Goal: Task Accomplishment & Management: Use online tool/utility

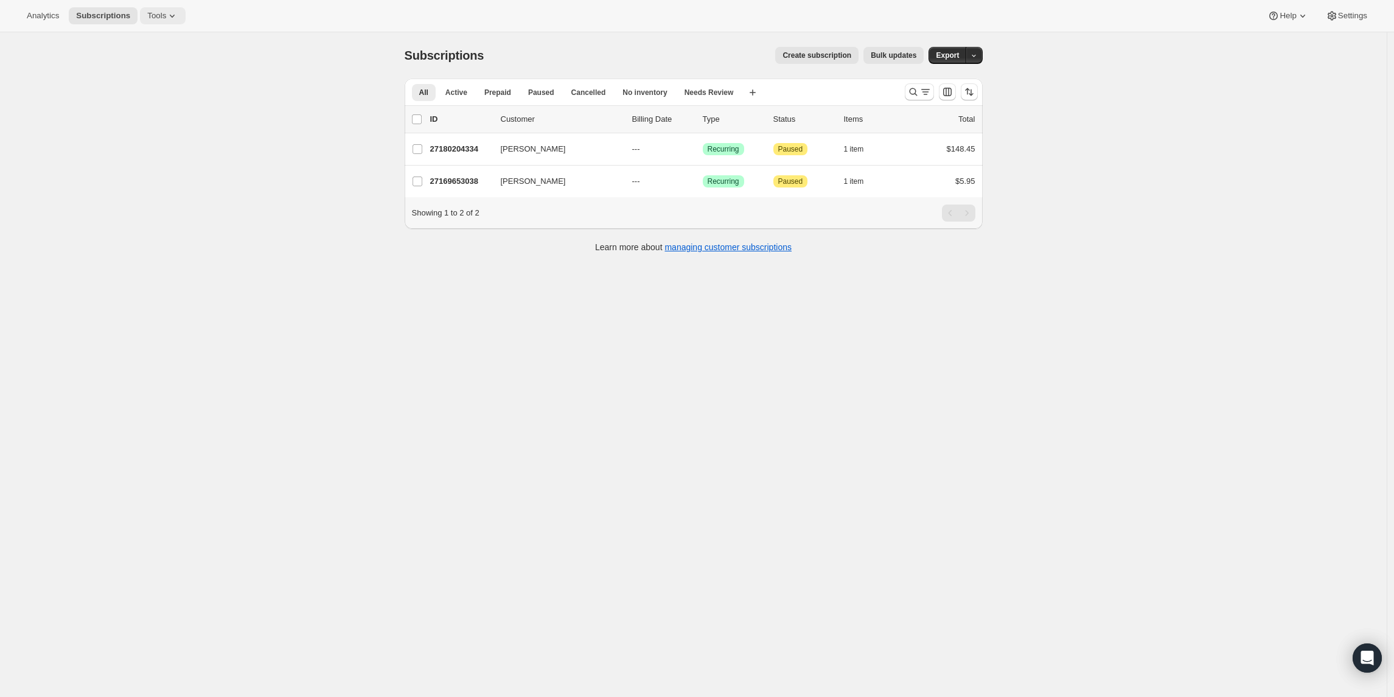
click at [158, 15] on span "Tools" at bounding box center [156, 16] width 19 height 10
click at [147, 77] on span "Bundles" at bounding box center [172, 83] width 108 height 12
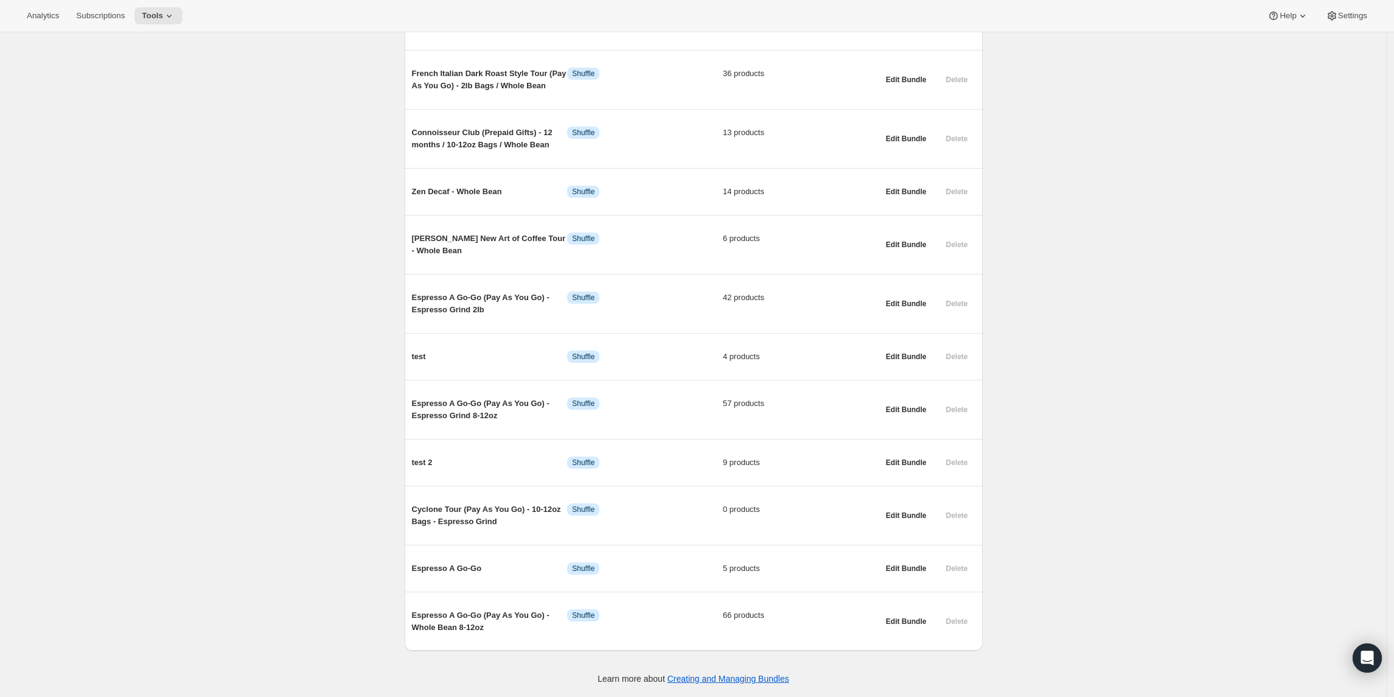
scroll to position [514, 0]
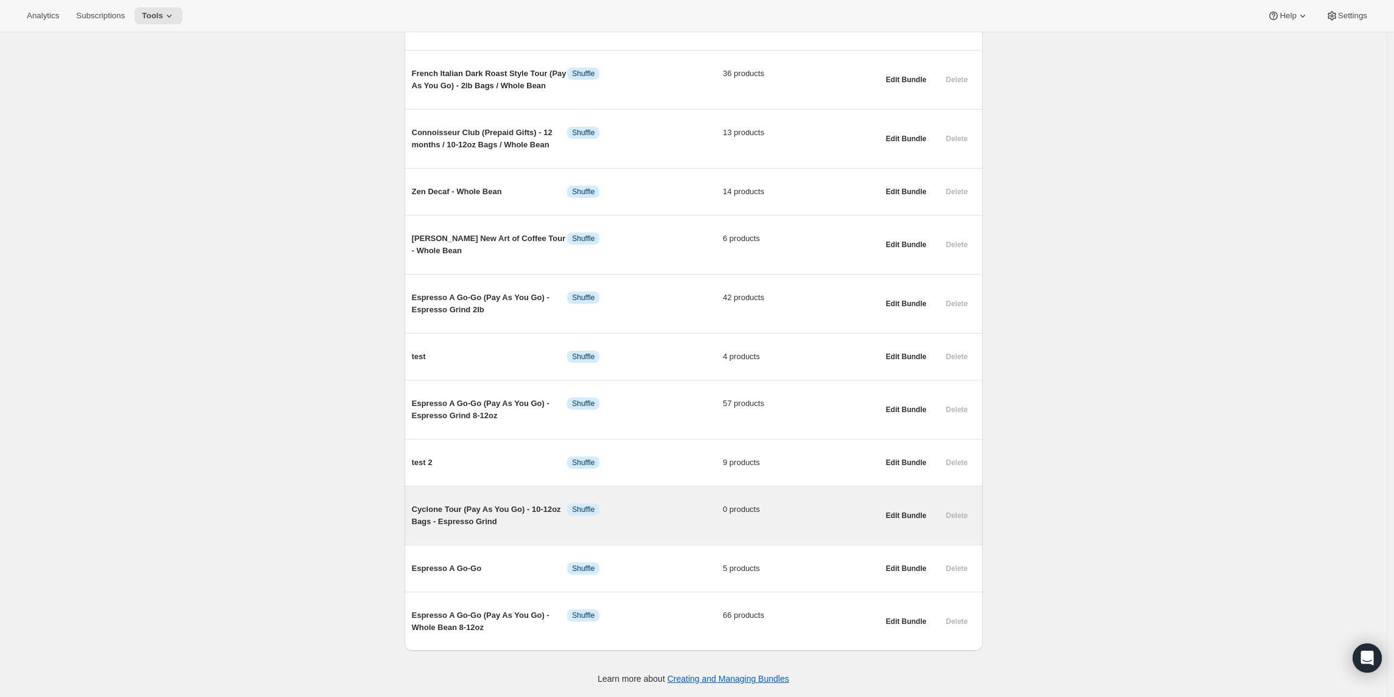
click at [483, 514] on span "Cyclone Tour (Pay As You Go) - 10-12oz Bags - Espresso Grind" at bounding box center [490, 515] width 156 height 24
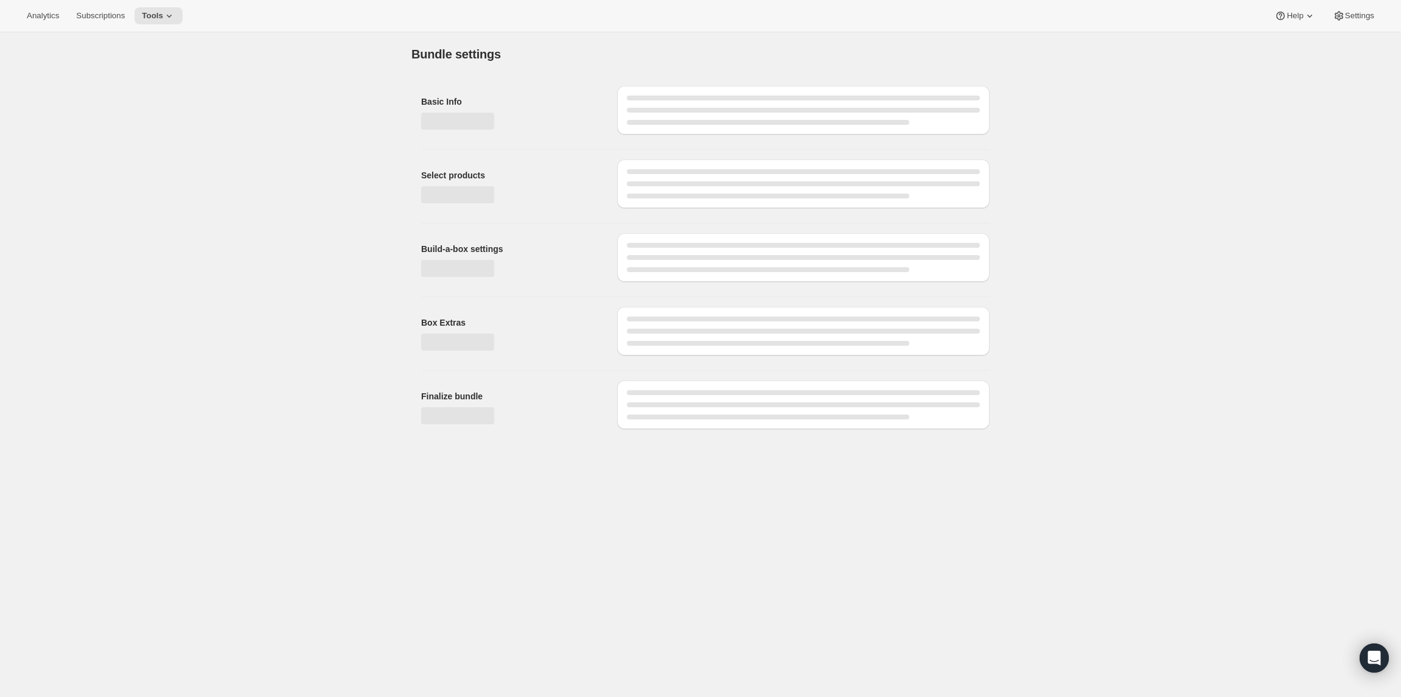
type input "Cyclone Tour (Pay As You Go) - 10-12oz Bags - Espresso Grind"
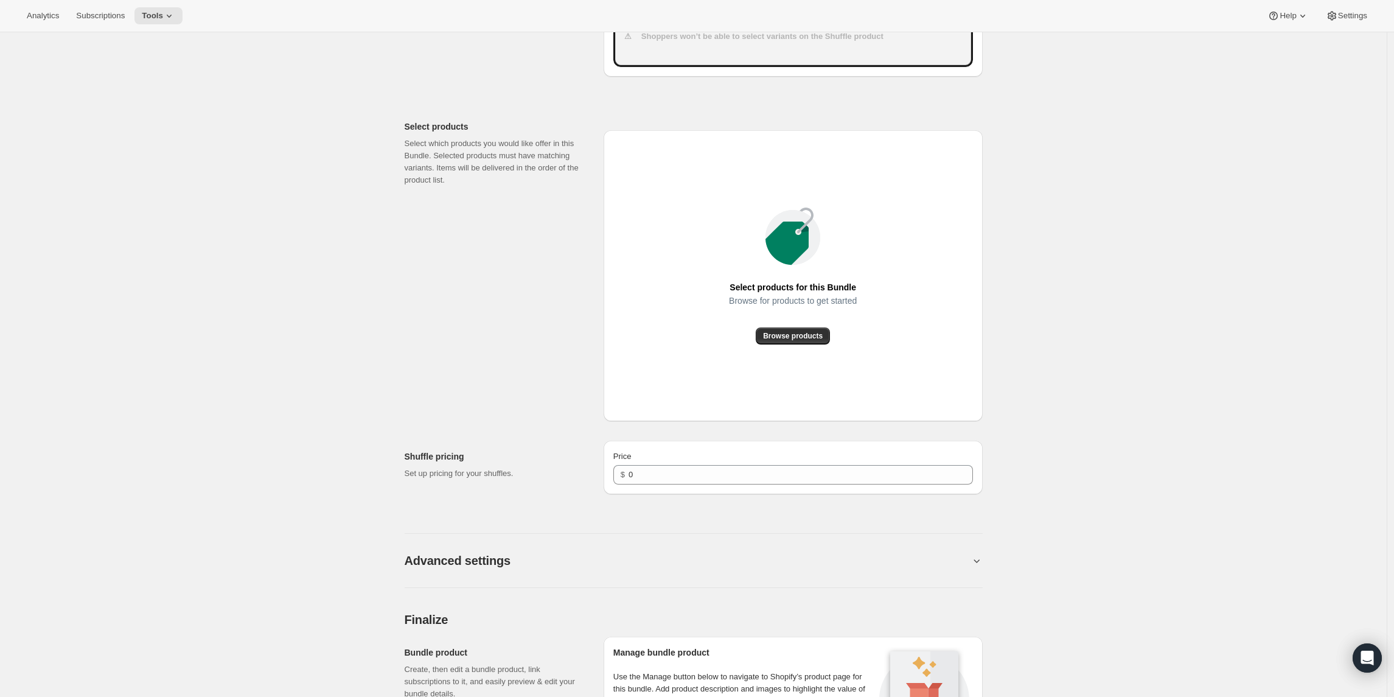
scroll to position [445, 0]
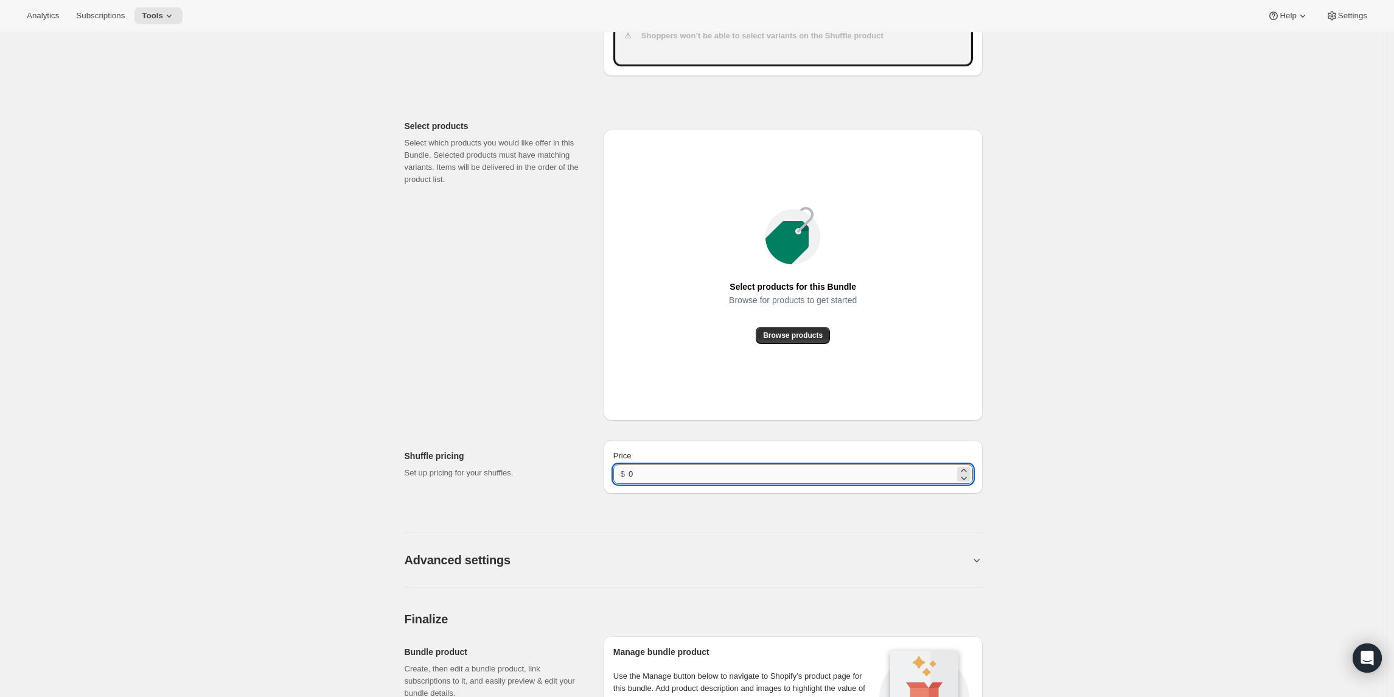
click at [655, 476] on input "0" at bounding box center [792, 473] width 326 height 19
type input "23"
click at [773, 330] on span "Browse products" at bounding box center [793, 335] width 60 height 10
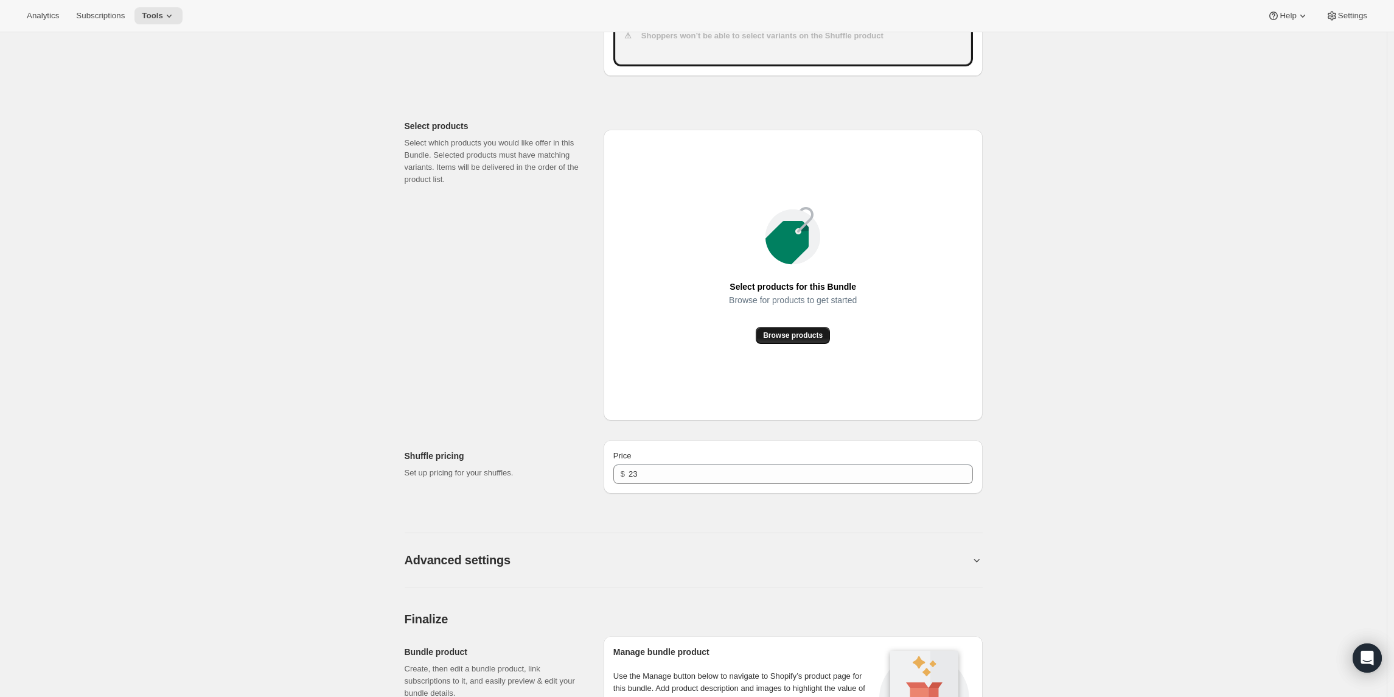
click at [779, 336] on span "Browse products" at bounding box center [793, 335] width 60 height 10
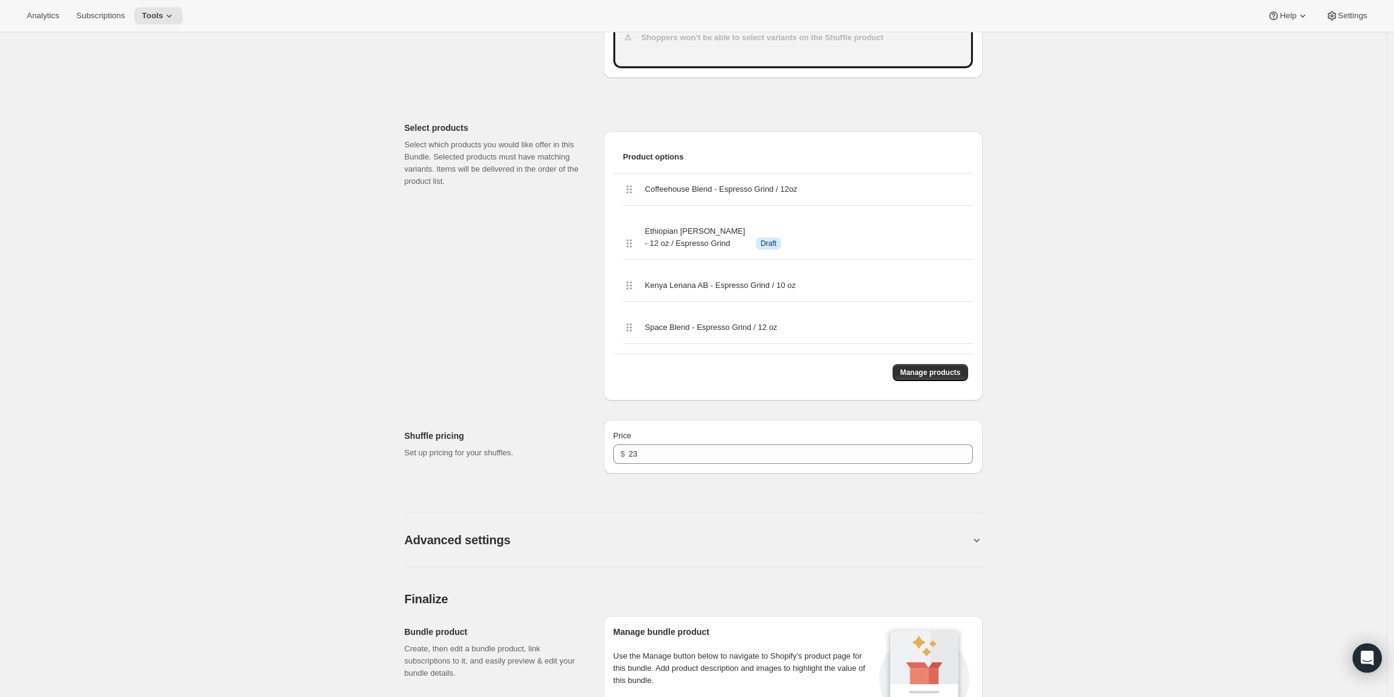
scroll to position [442, 0]
click at [916, 381] on button "Manage products" at bounding box center [930, 372] width 75 height 17
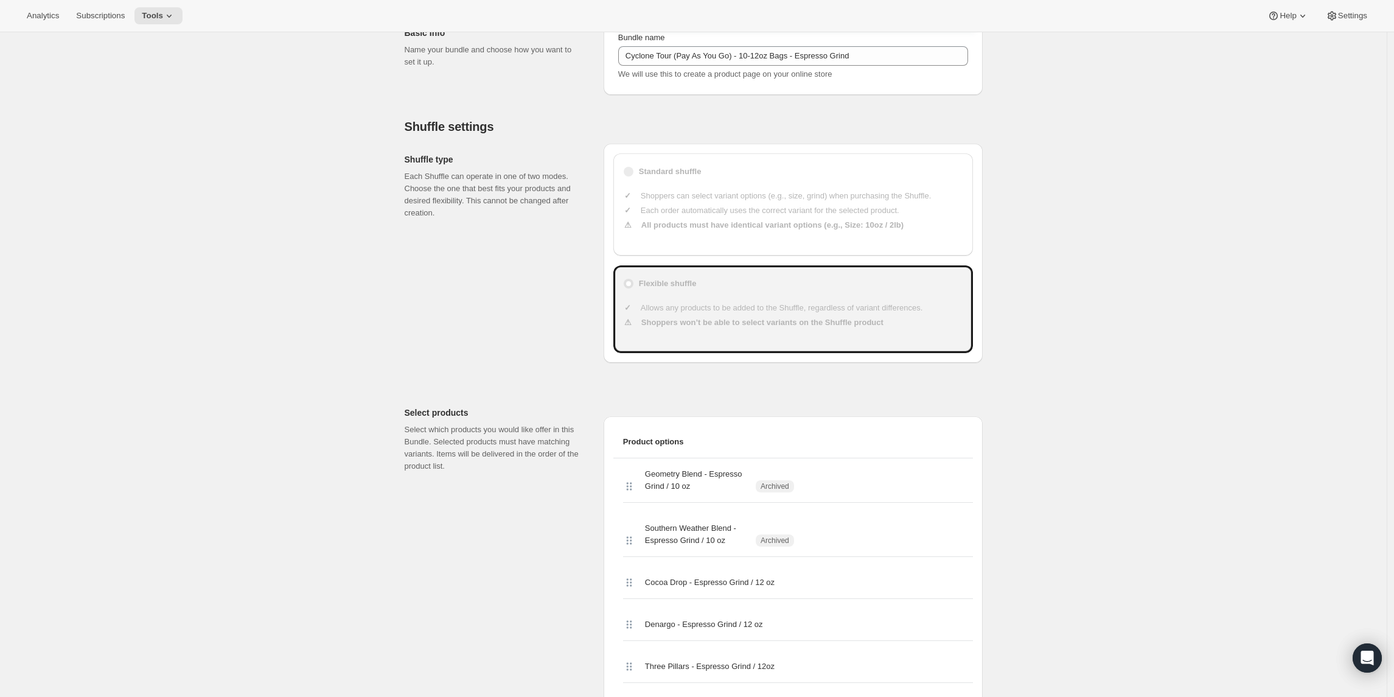
scroll to position [120, 0]
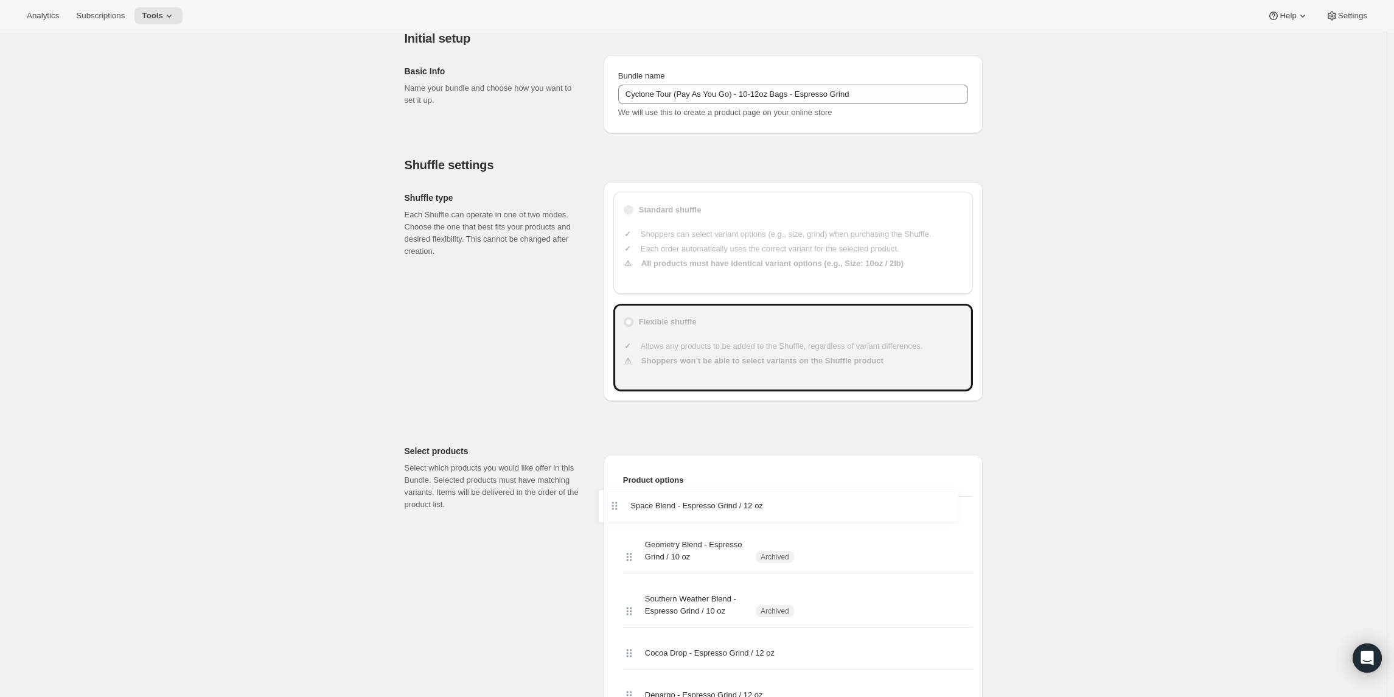
drag, startPoint x: 633, startPoint y: 383, endPoint x: 616, endPoint y: 498, distance: 116.9
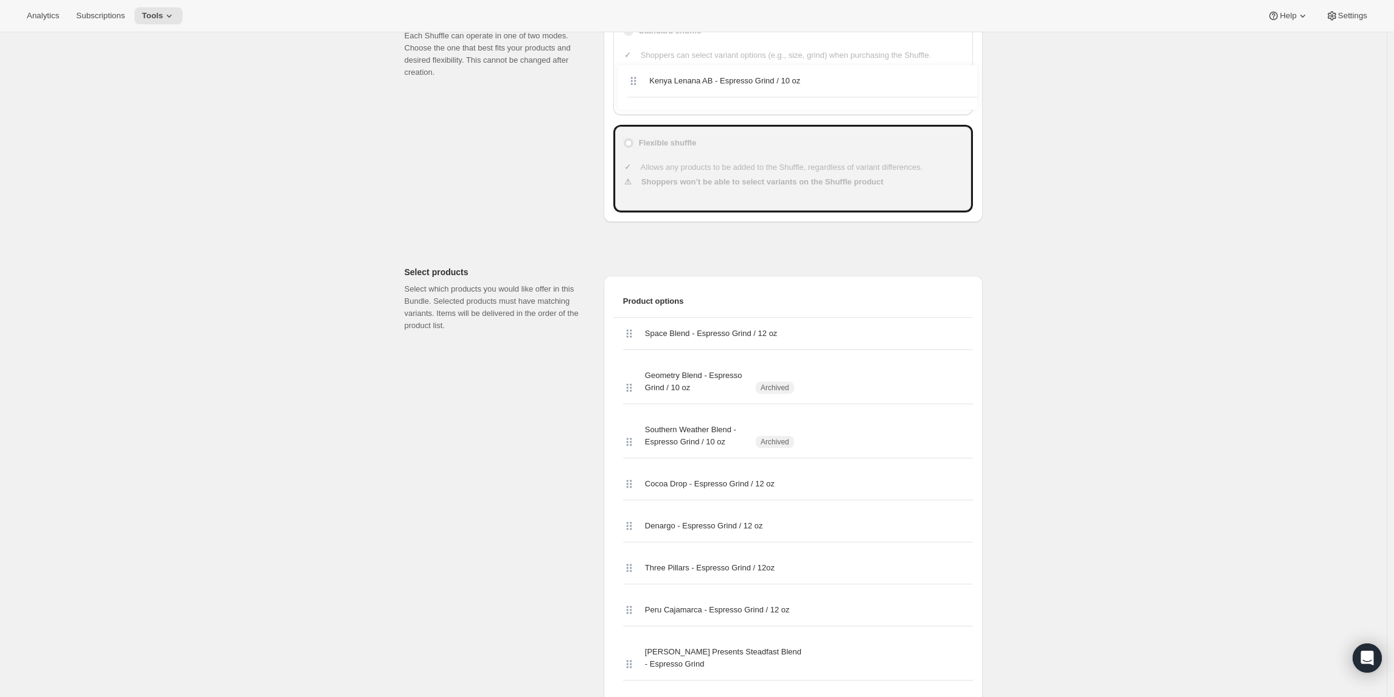
scroll to position [297, 0]
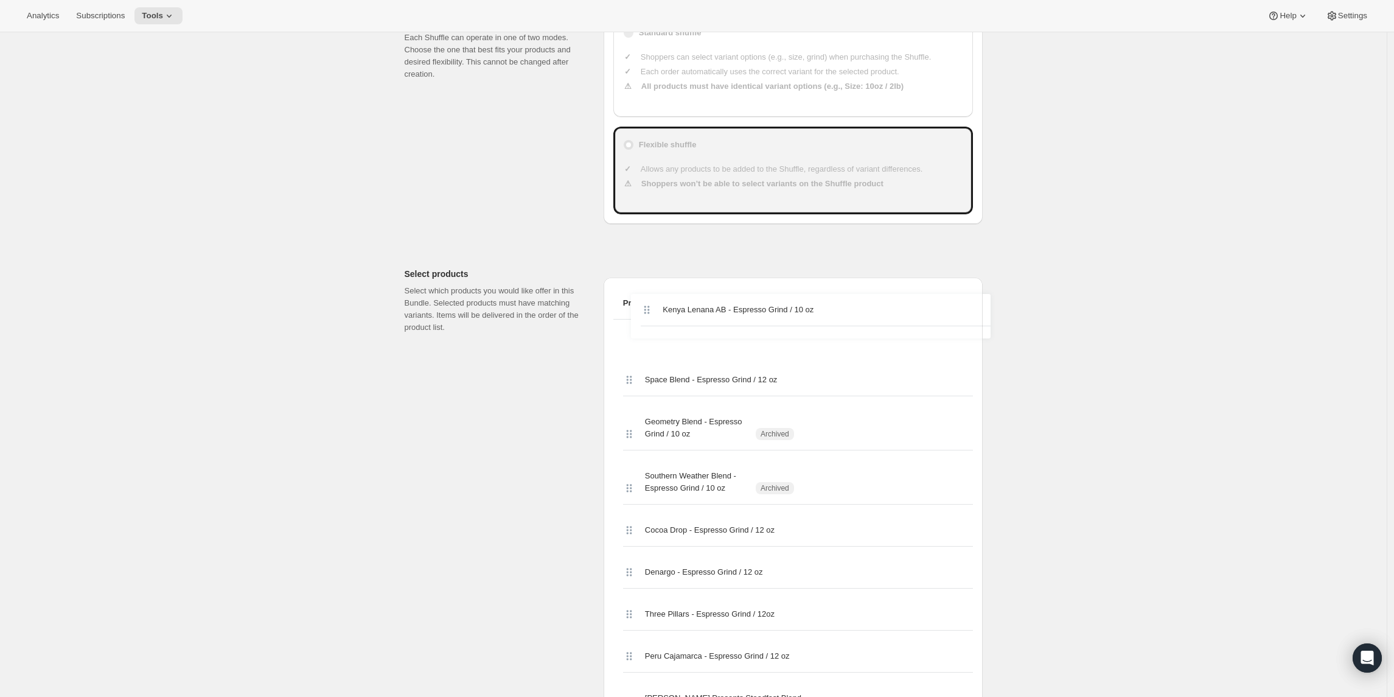
drag, startPoint x: 629, startPoint y: 484, endPoint x: 644, endPoint y: 315, distance: 169.8
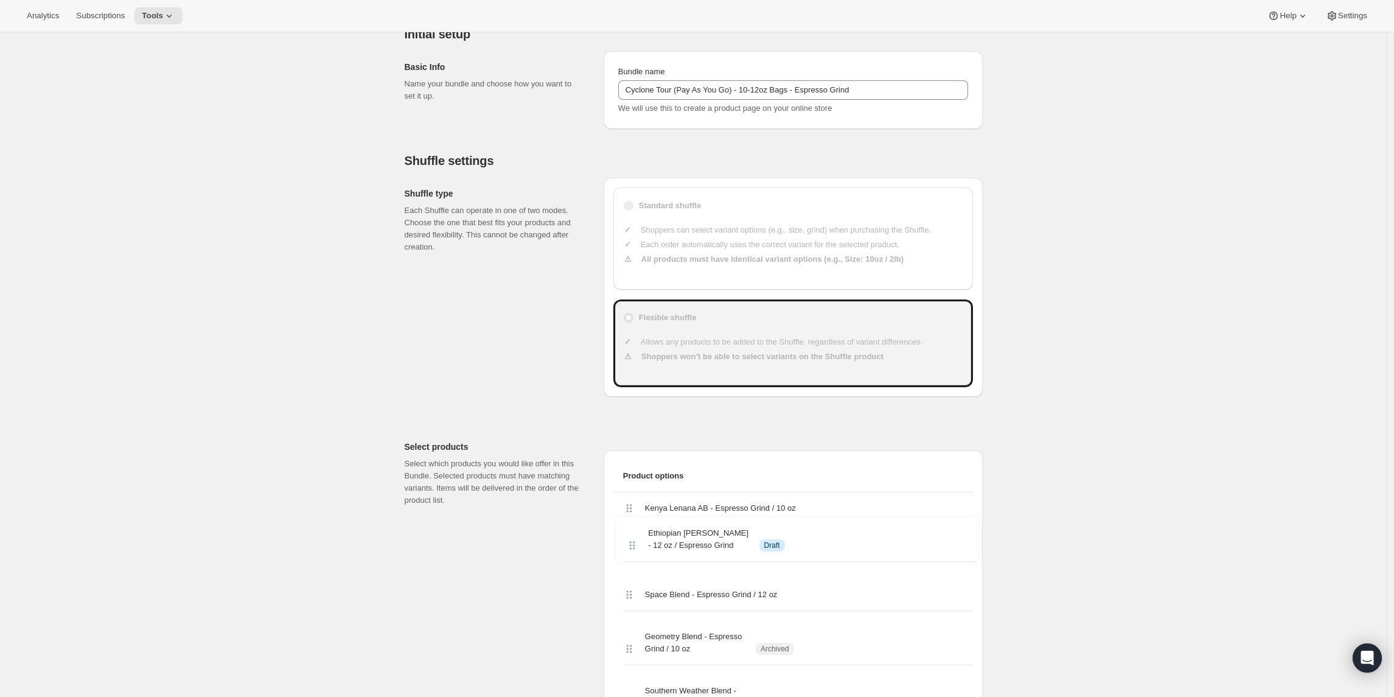
scroll to position [136, 0]
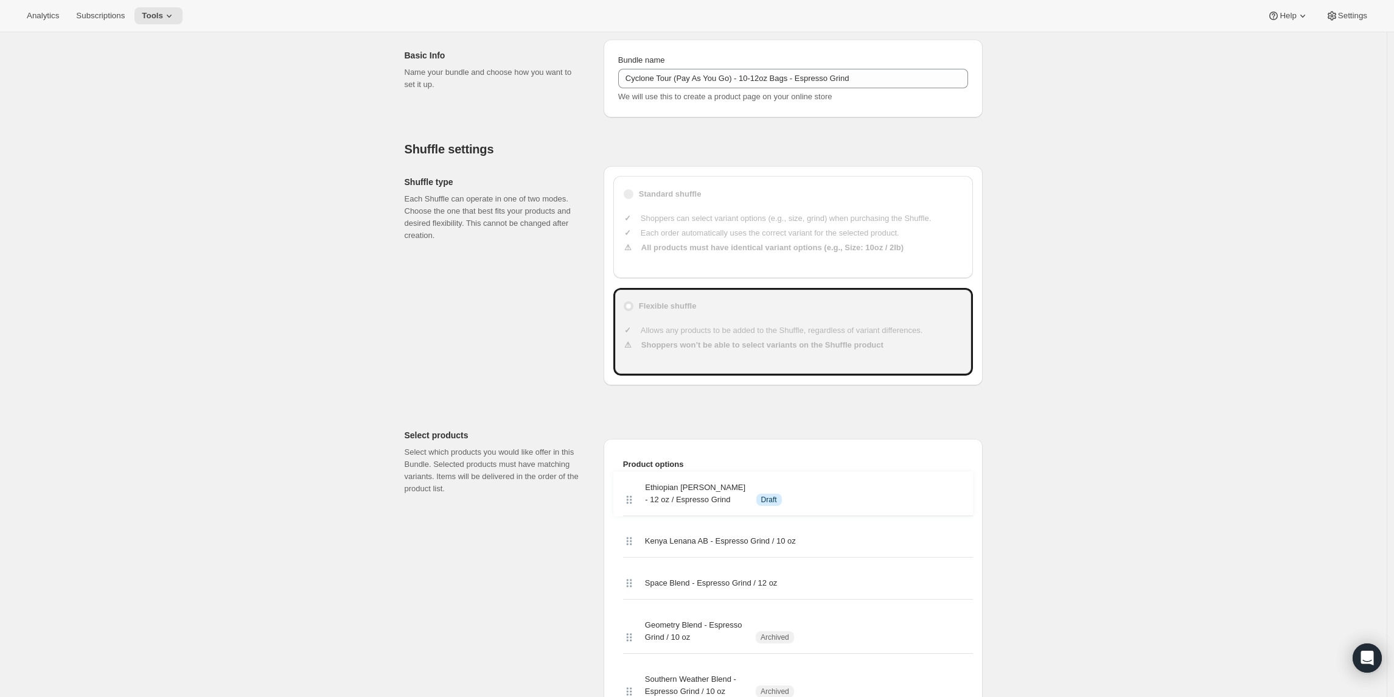
drag, startPoint x: 630, startPoint y: 384, endPoint x: 627, endPoint y: 496, distance: 112.0
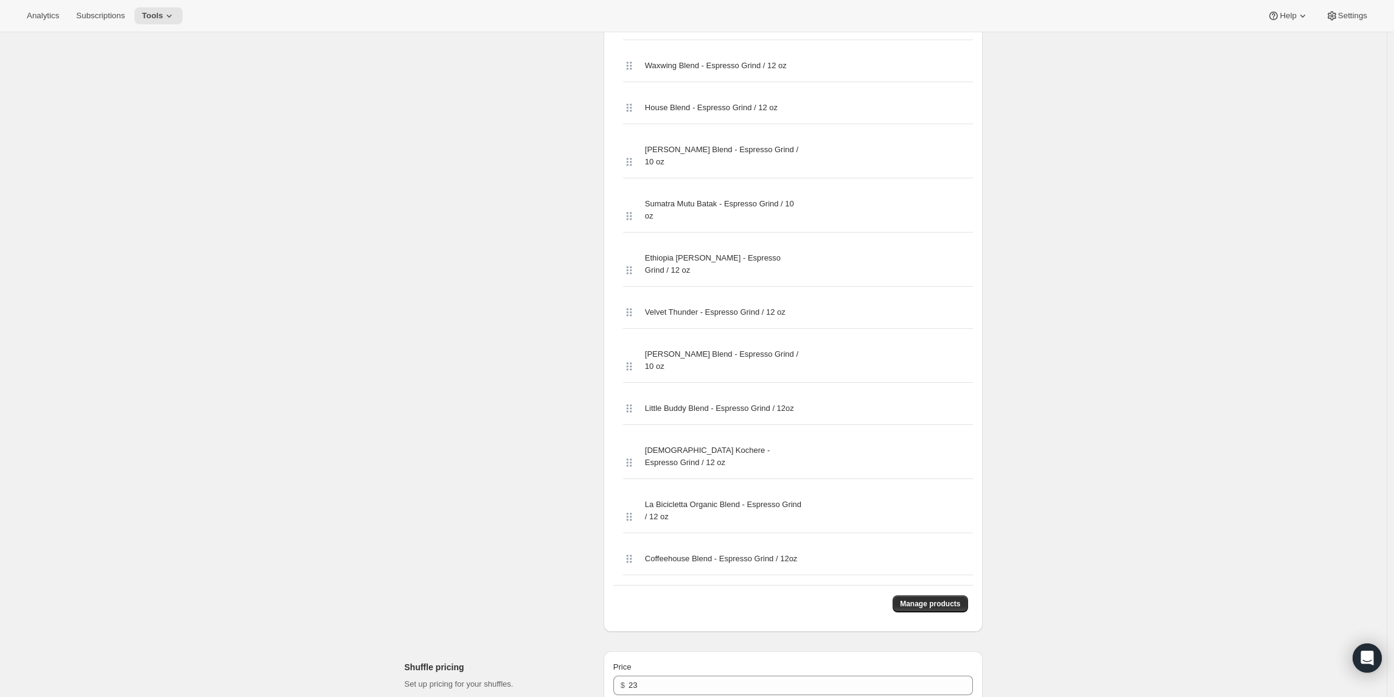
scroll to position [3548, 0]
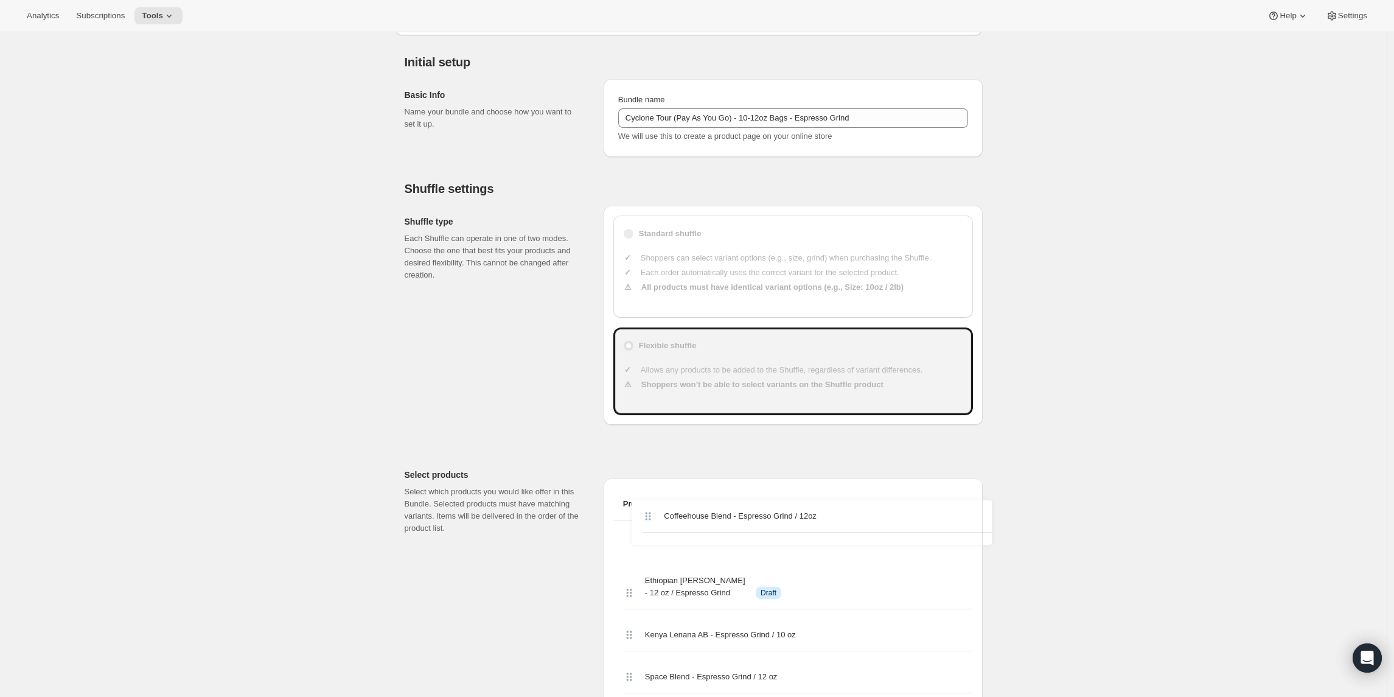
drag, startPoint x: 635, startPoint y: 507, endPoint x: 650, endPoint y: 528, distance: 25.2
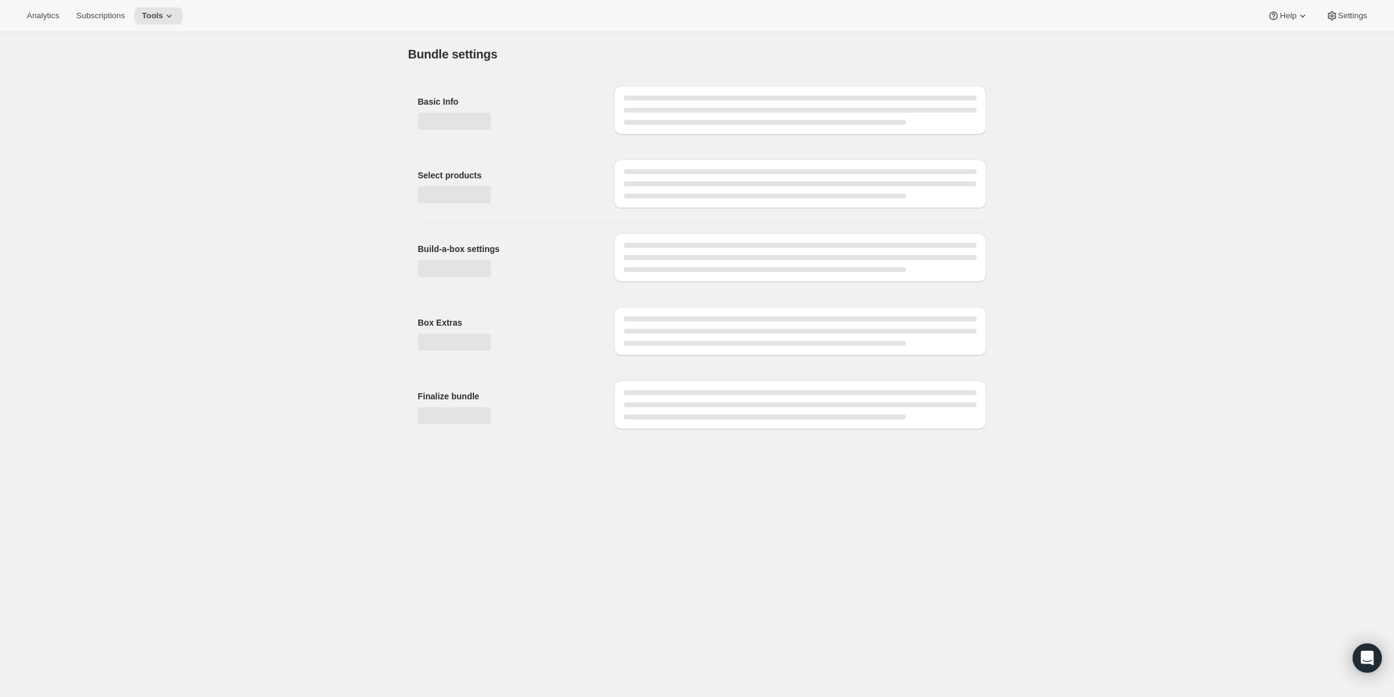
scroll to position [0, 0]
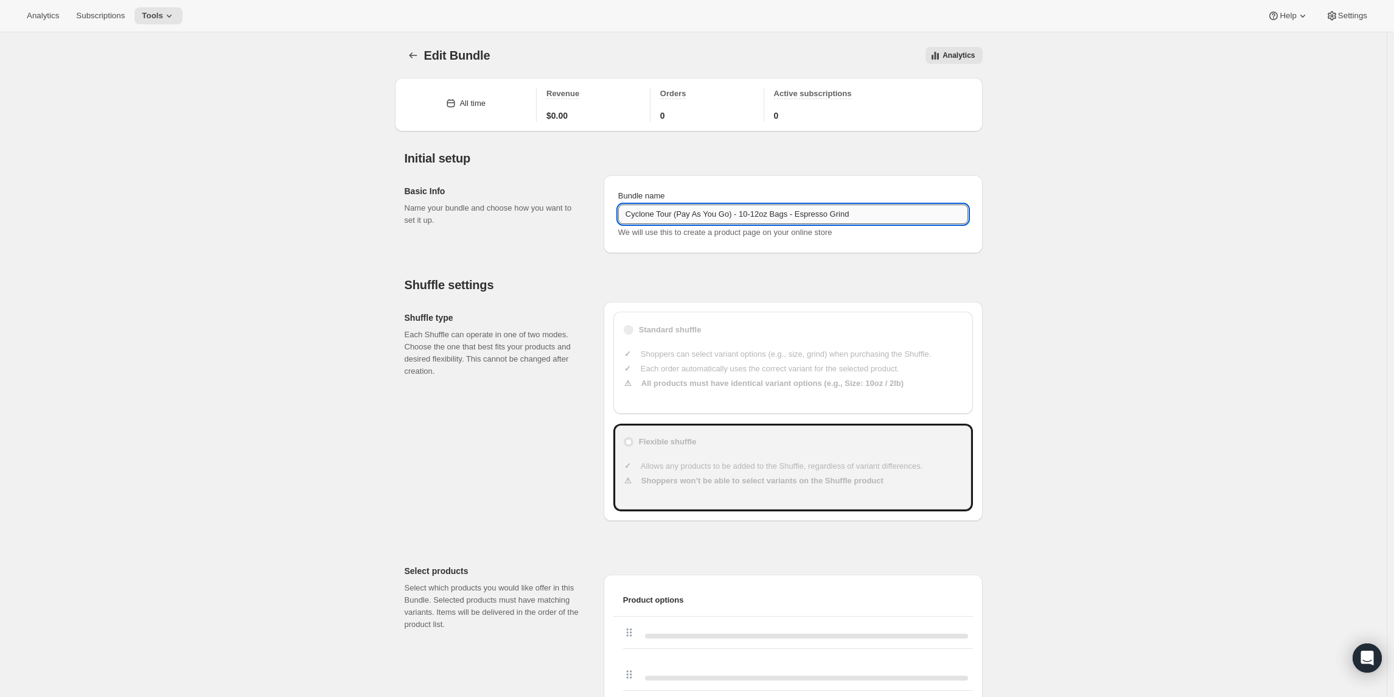
click at [684, 209] on input "Cyclone Tour (Pay As You Go) - 10-12oz Bags - Espresso Grind" at bounding box center [793, 213] width 350 height 19
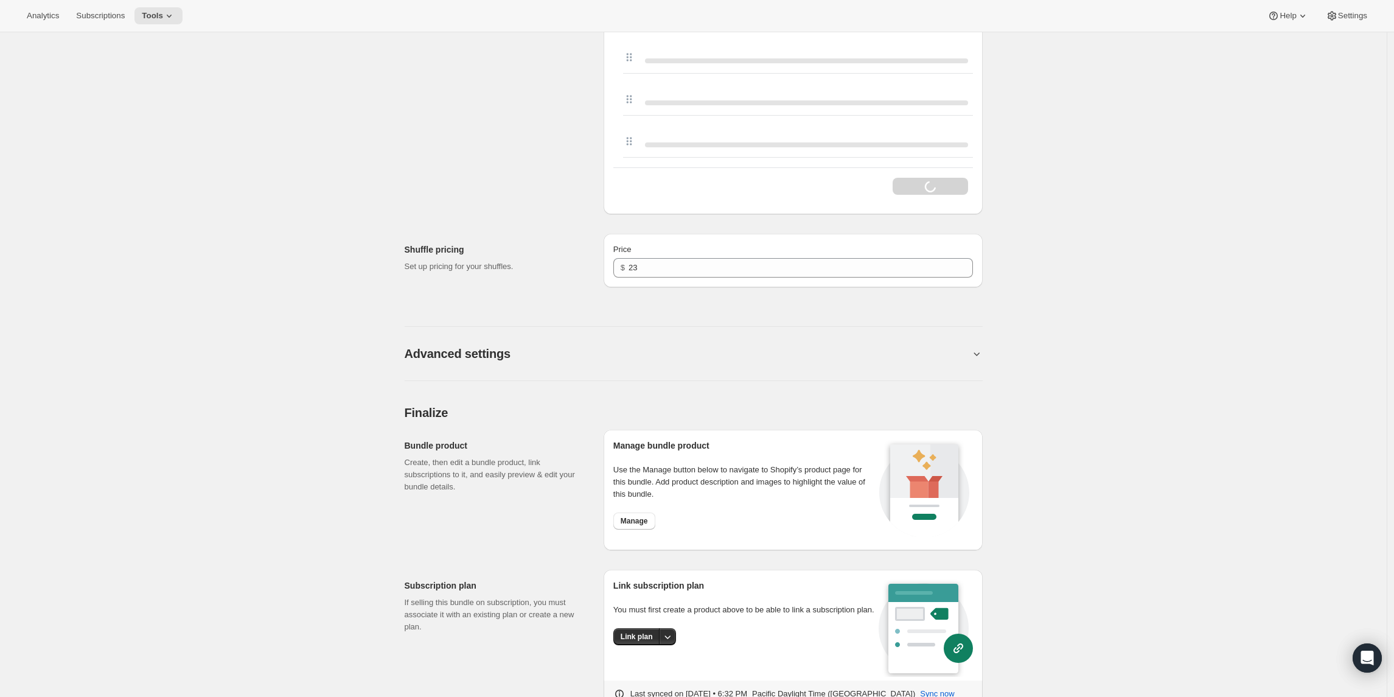
scroll to position [3350, 0]
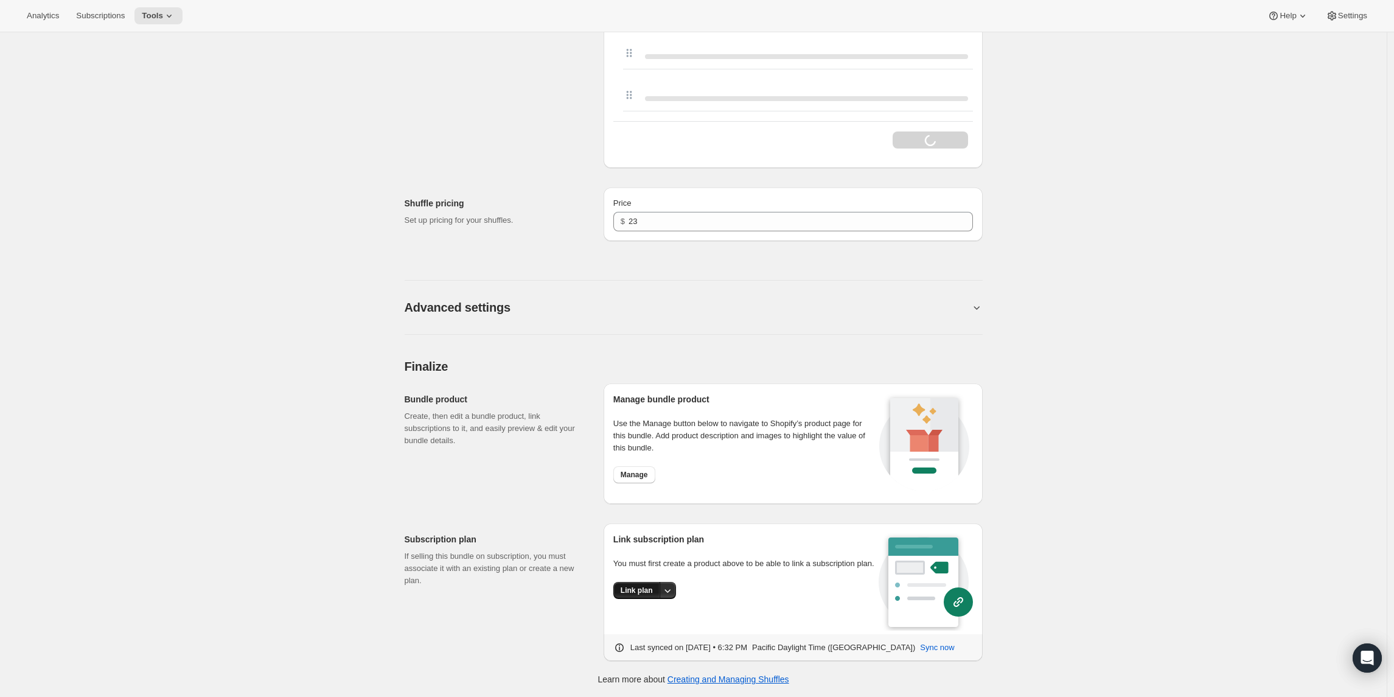
click at [651, 596] on button "Link plan" at bounding box center [636, 590] width 47 height 17
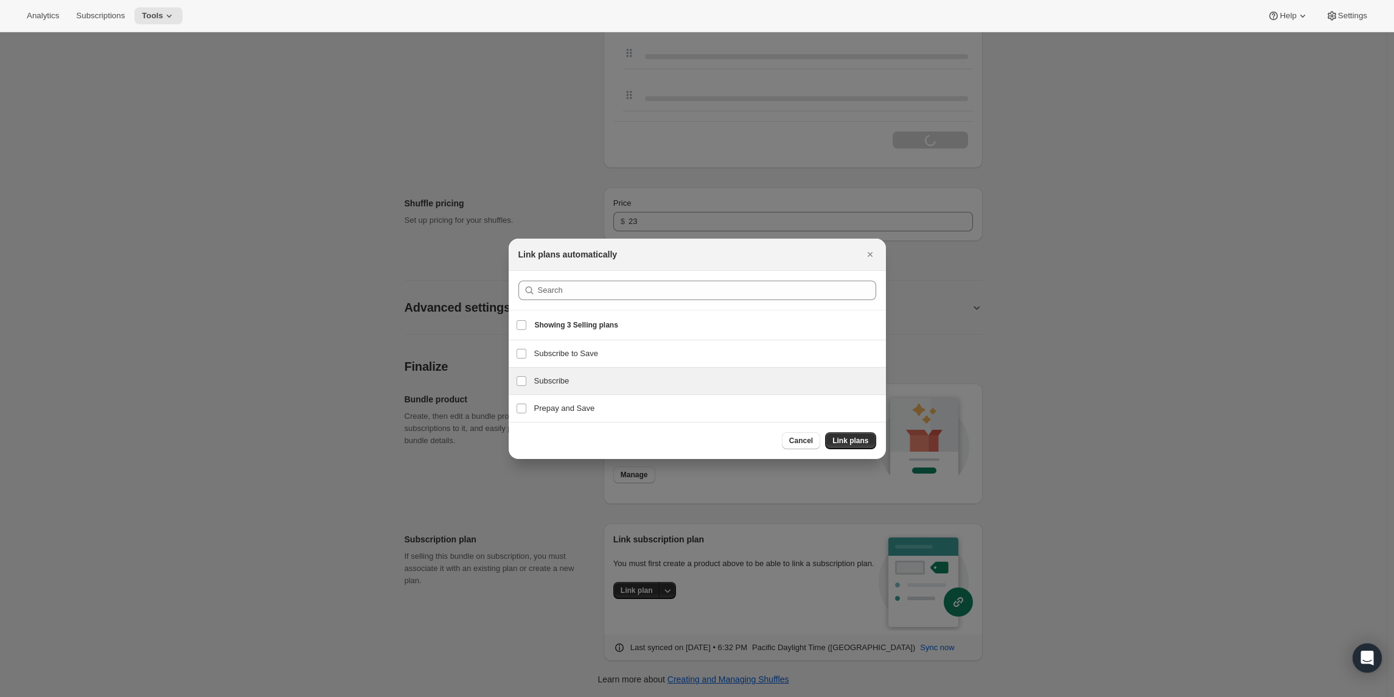
click at [546, 385] on h3 "Subscribe" at bounding box center [706, 381] width 344 height 12
click at [521, 382] on input "Subscribe" at bounding box center [522, 381] width 10 height 10
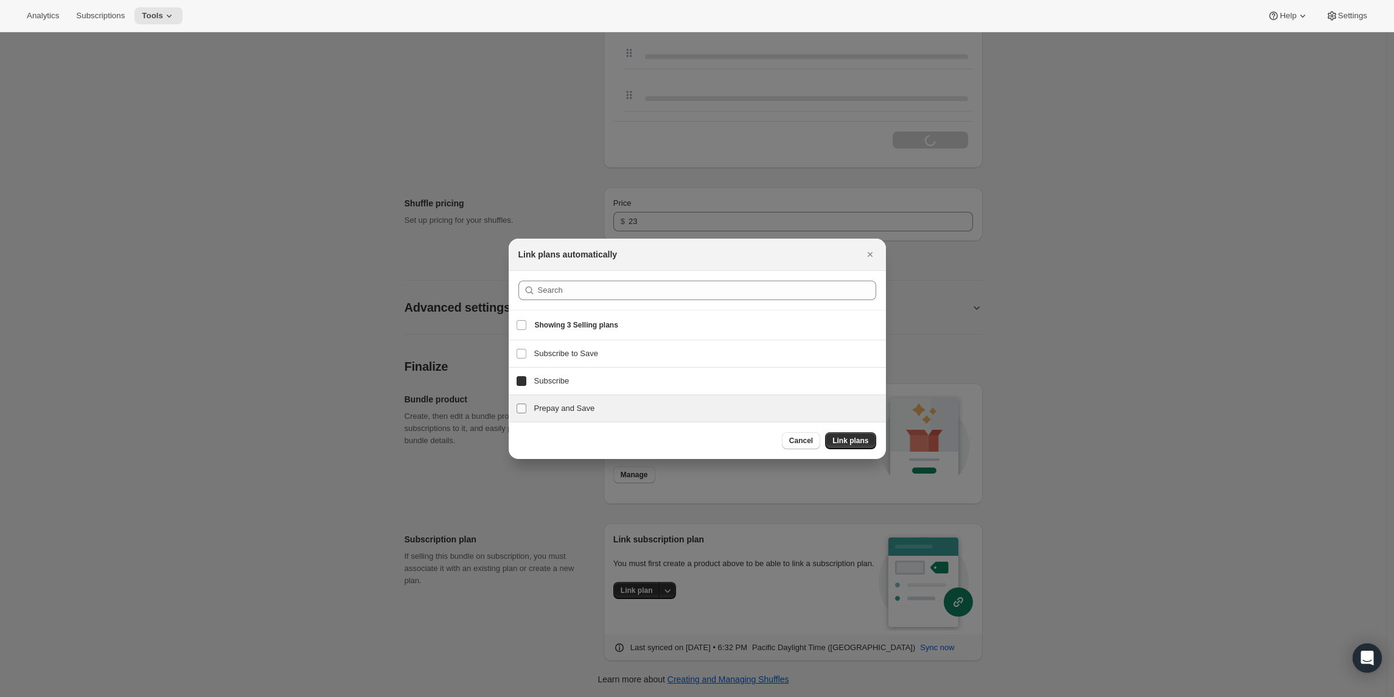
checkbox input "false"
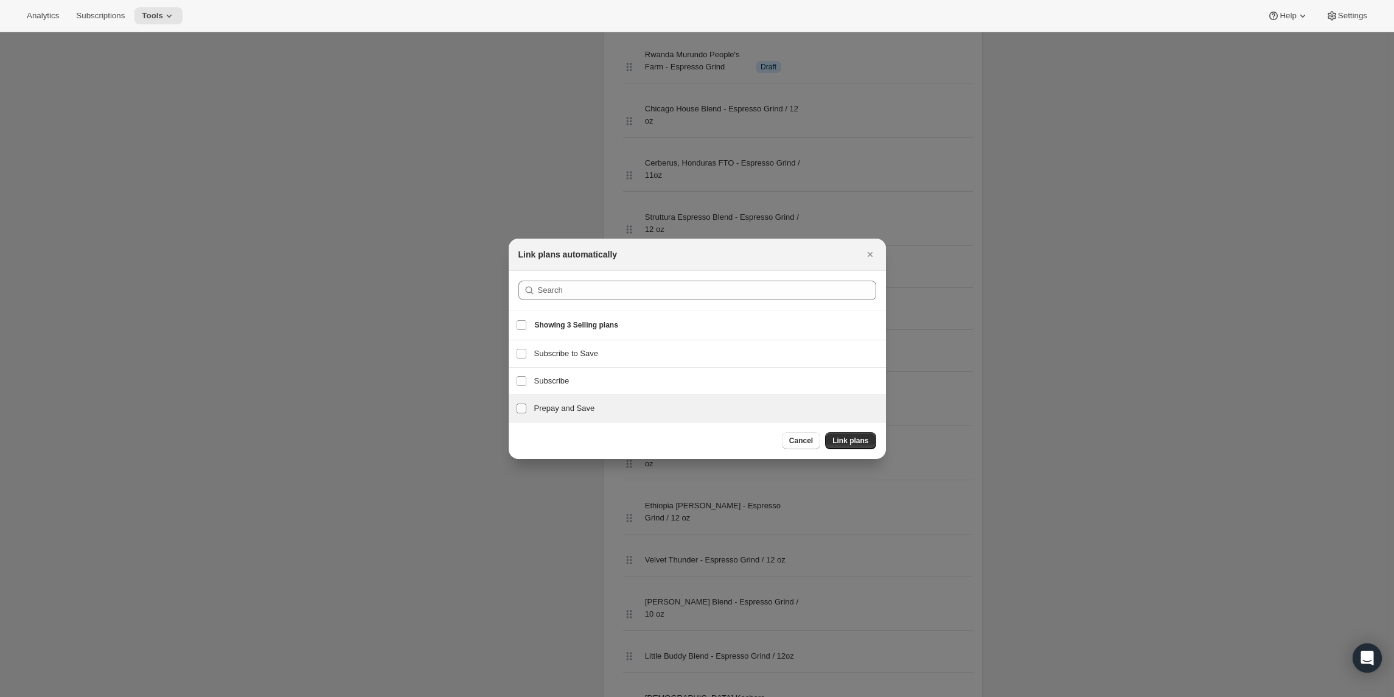
click at [524, 406] on input "Prepay and Save" at bounding box center [522, 408] width 10 height 10
checkbox input "true"
click at [523, 381] on input "Subscribe" at bounding box center [522, 381] width 10 height 10
checkbox input "true"
click at [866, 439] on span "Link plans" at bounding box center [850, 441] width 36 height 10
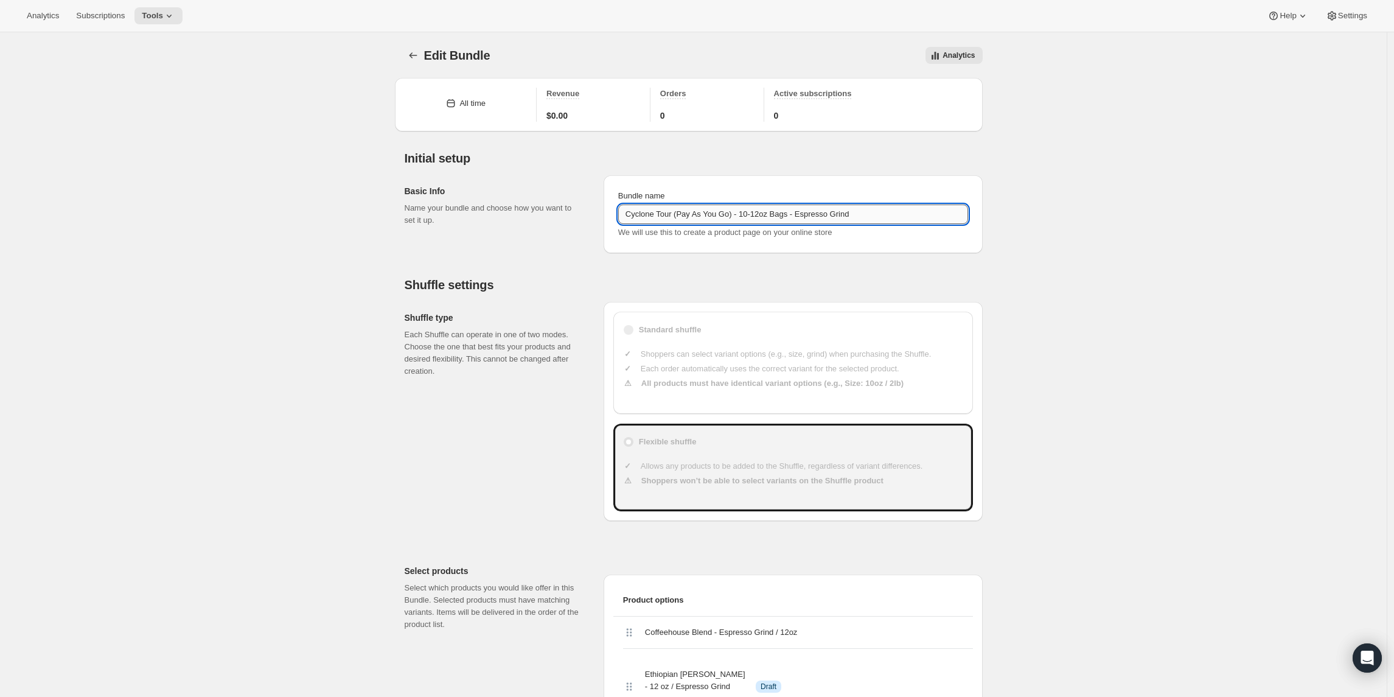
click at [732, 220] on input "Cyclone Tour (Pay As You Go) - 10-12oz Bags - Espresso Grind" at bounding box center [793, 213] width 350 height 19
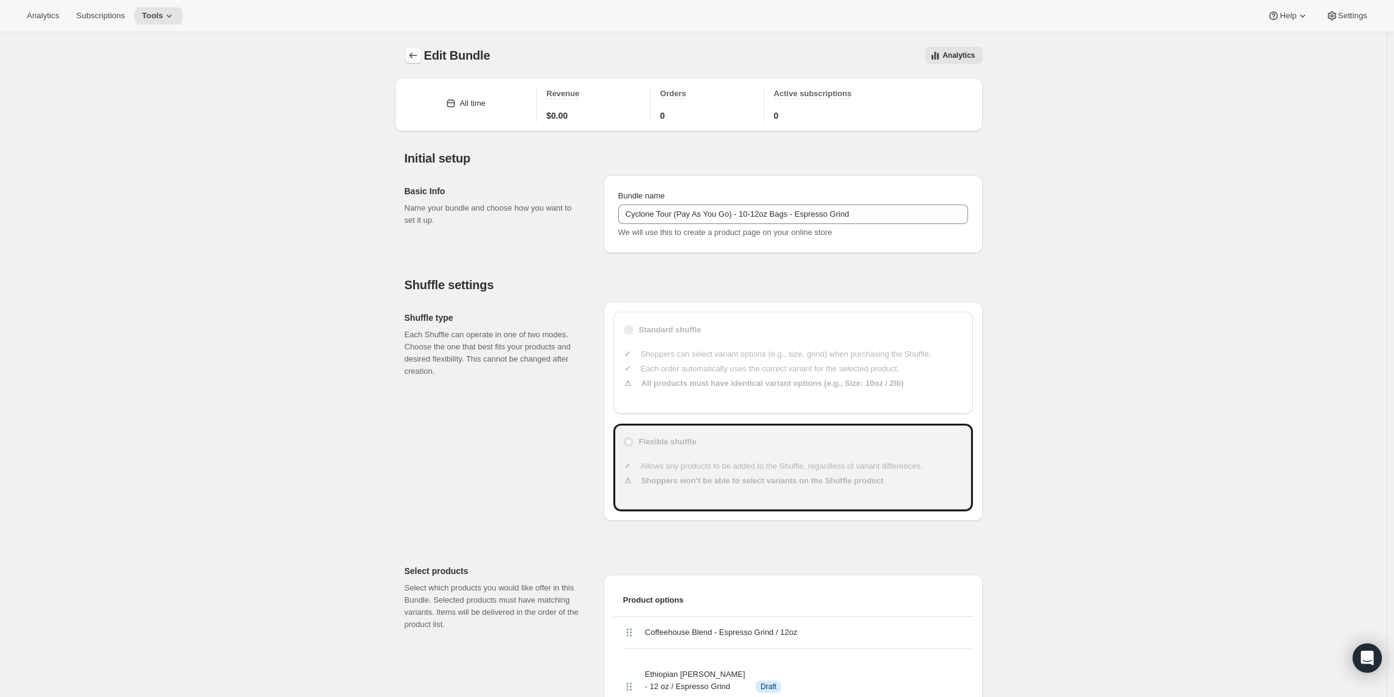
click at [417, 47] on button "Bundles" at bounding box center [413, 55] width 17 height 17
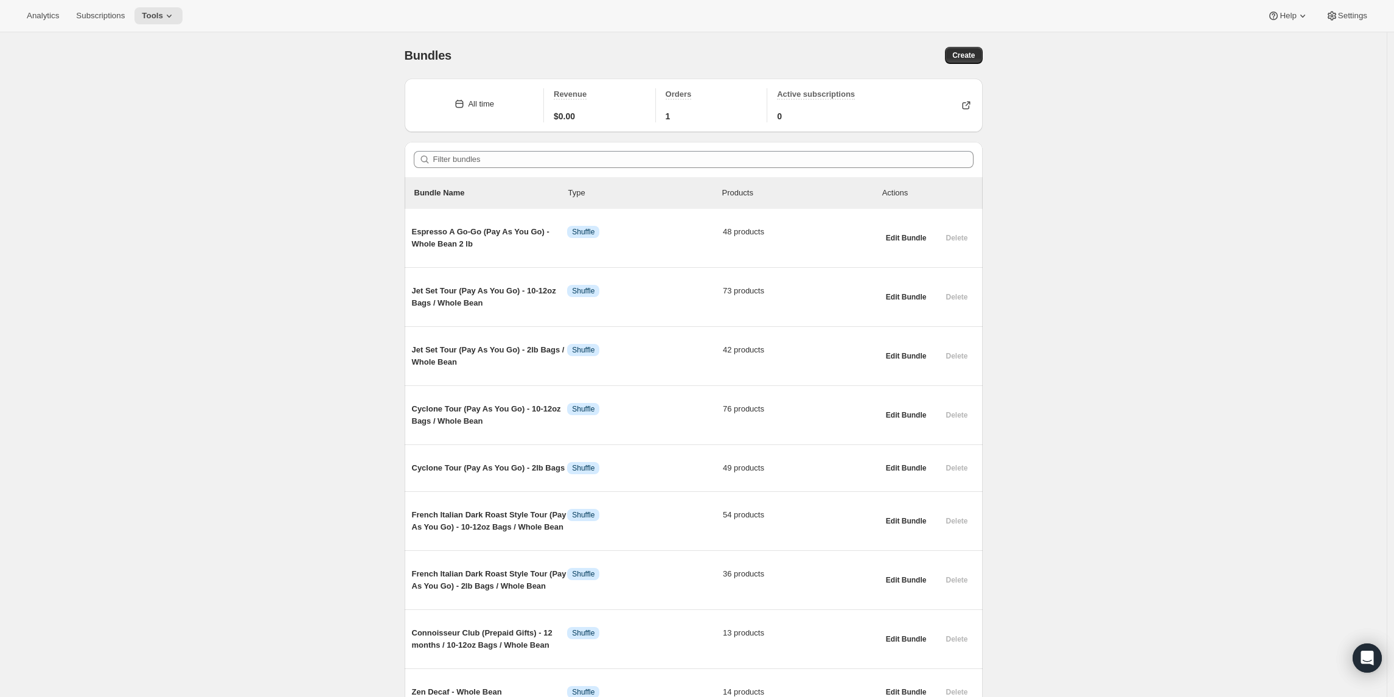
click at [970, 65] on div "Bundles. This page is ready Bundles Create" at bounding box center [694, 55] width 578 height 46
click at [967, 54] on span "Create" at bounding box center [963, 55] width 23 height 10
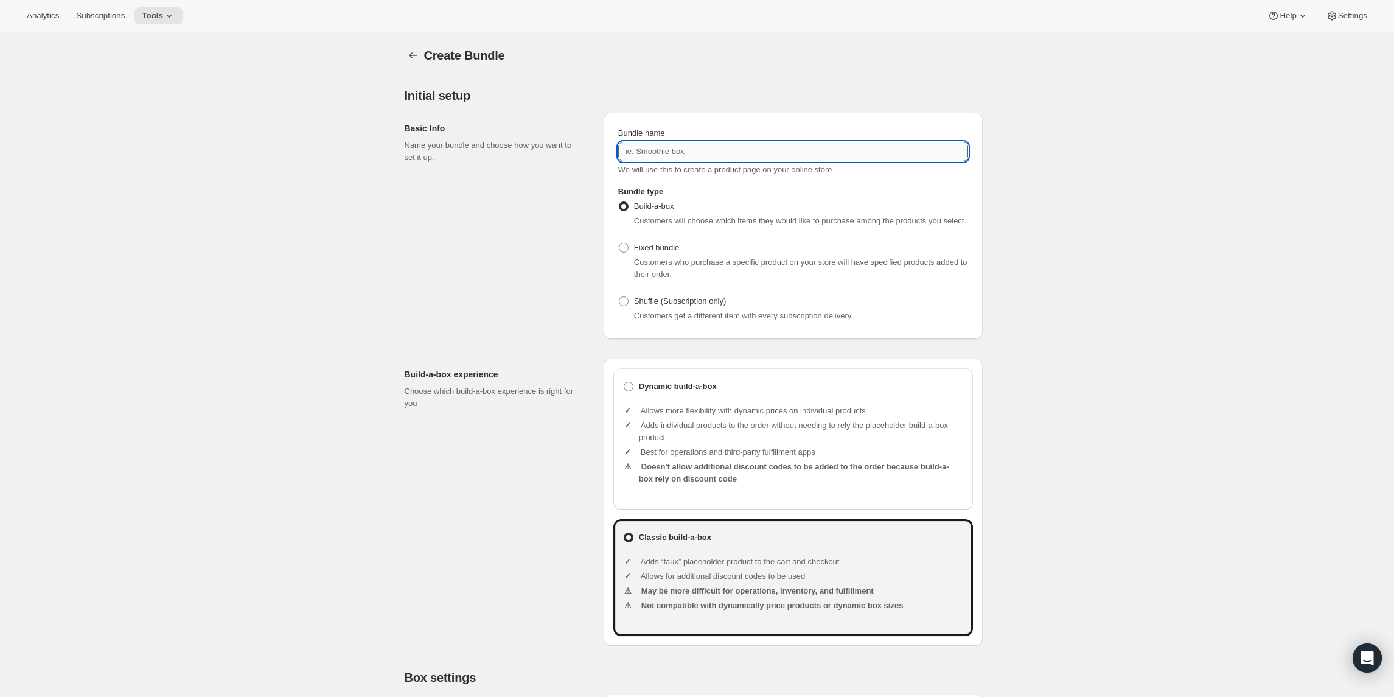
click at [663, 149] on input "Bundle name" at bounding box center [793, 151] width 350 height 19
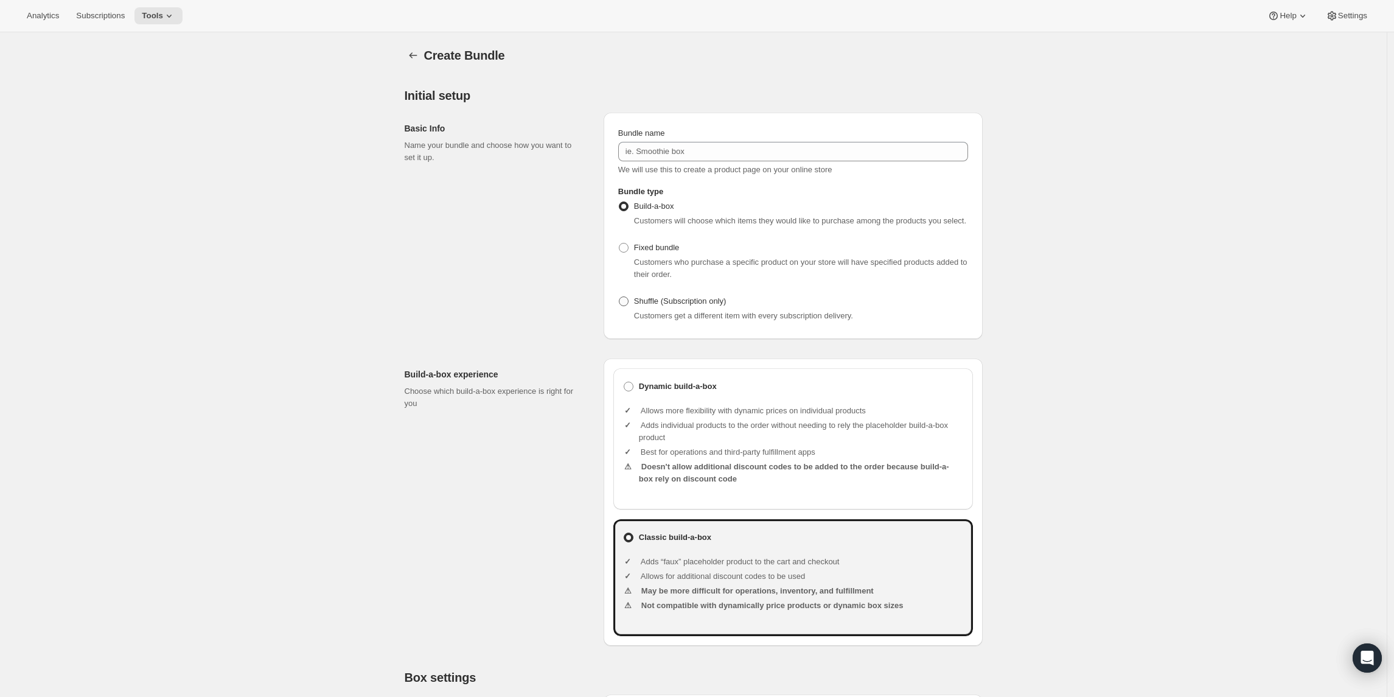
click at [629, 306] on span at bounding box center [624, 301] width 10 height 10
click at [619, 297] on input "Shuffle (Subscription only)" at bounding box center [619, 296] width 1 height 1
radio input "true"
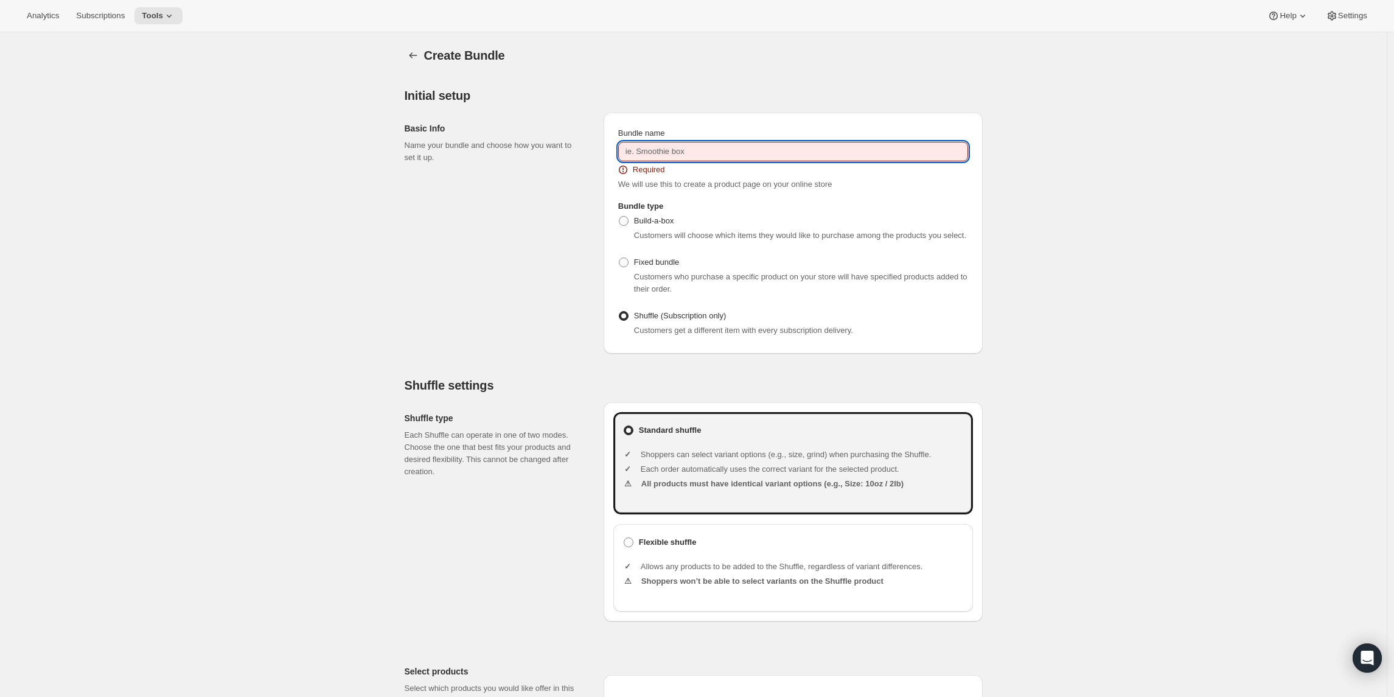
click at [649, 146] on input "Bundle name" at bounding box center [793, 151] width 350 height 19
paste input "Cyclone Tour (Pay As You Go) - 10-12oz Bags - Espresso Grind"
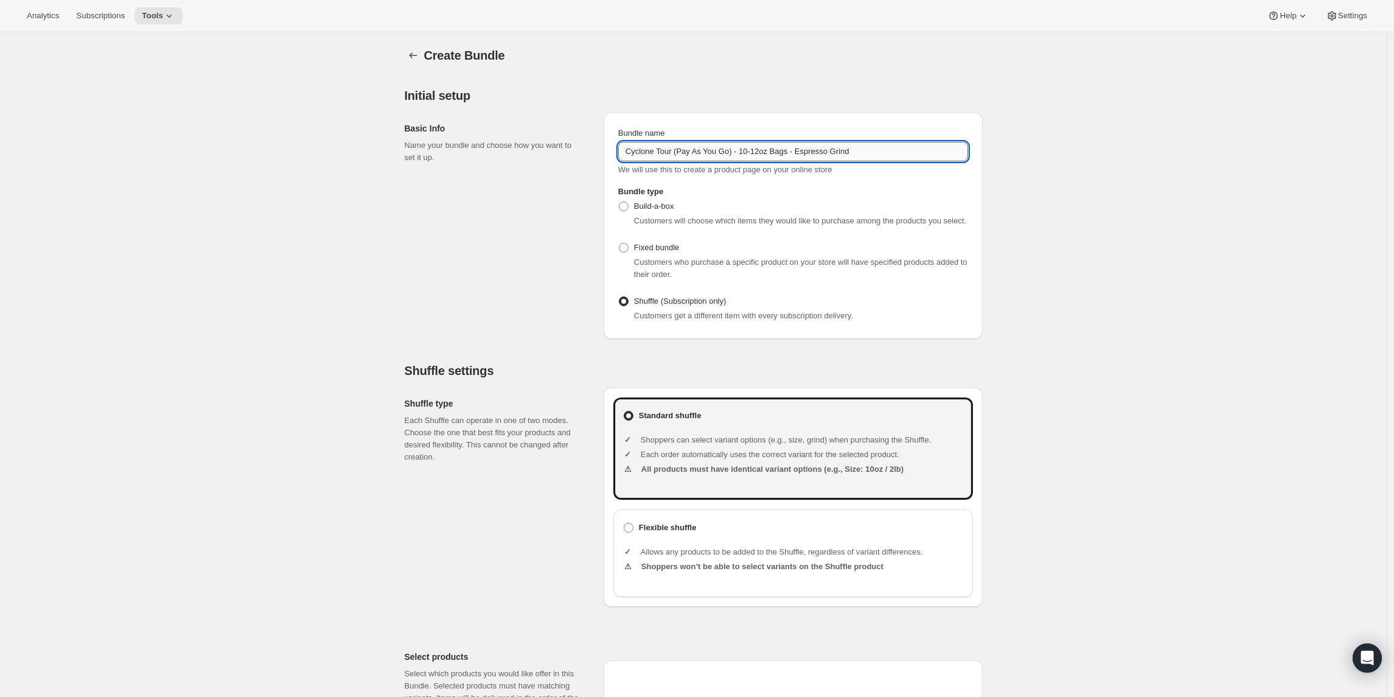
click at [779, 151] on input "Cyclone Tour (Pay As You Go) - 10-12oz Bags - Espresso Grind" at bounding box center [793, 151] width 350 height 19
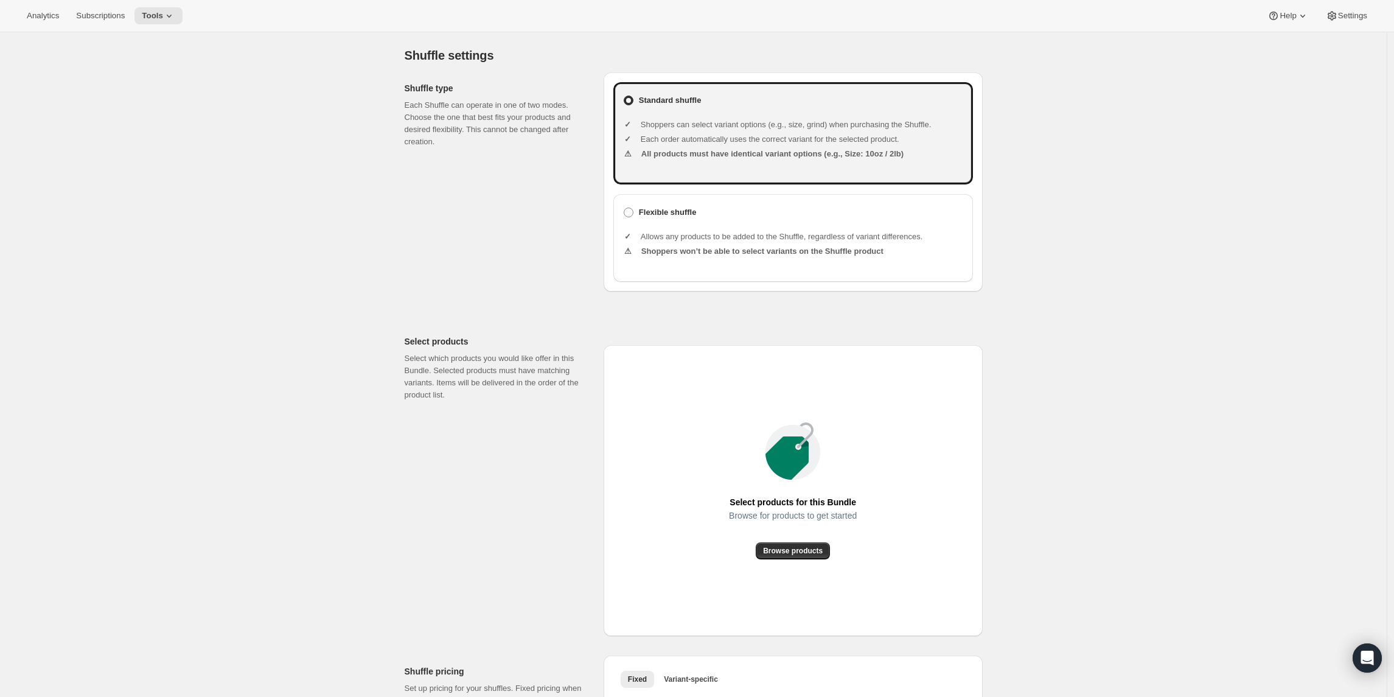
scroll to position [315, 0]
type input "Cyclone Tour (Pay As You Go) - 2lb Bags - Espresso Grind"
click at [661, 212] on div "Flexible shuffle Allows any products to be added to the Shuffle, regardless of …" at bounding box center [793, 239] width 360 height 88
click at [661, 219] on b "Flexible shuffle" at bounding box center [668, 213] width 58 height 12
click at [624, 209] on input "Flexible shuffle" at bounding box center [624, 208] width 1 height 1
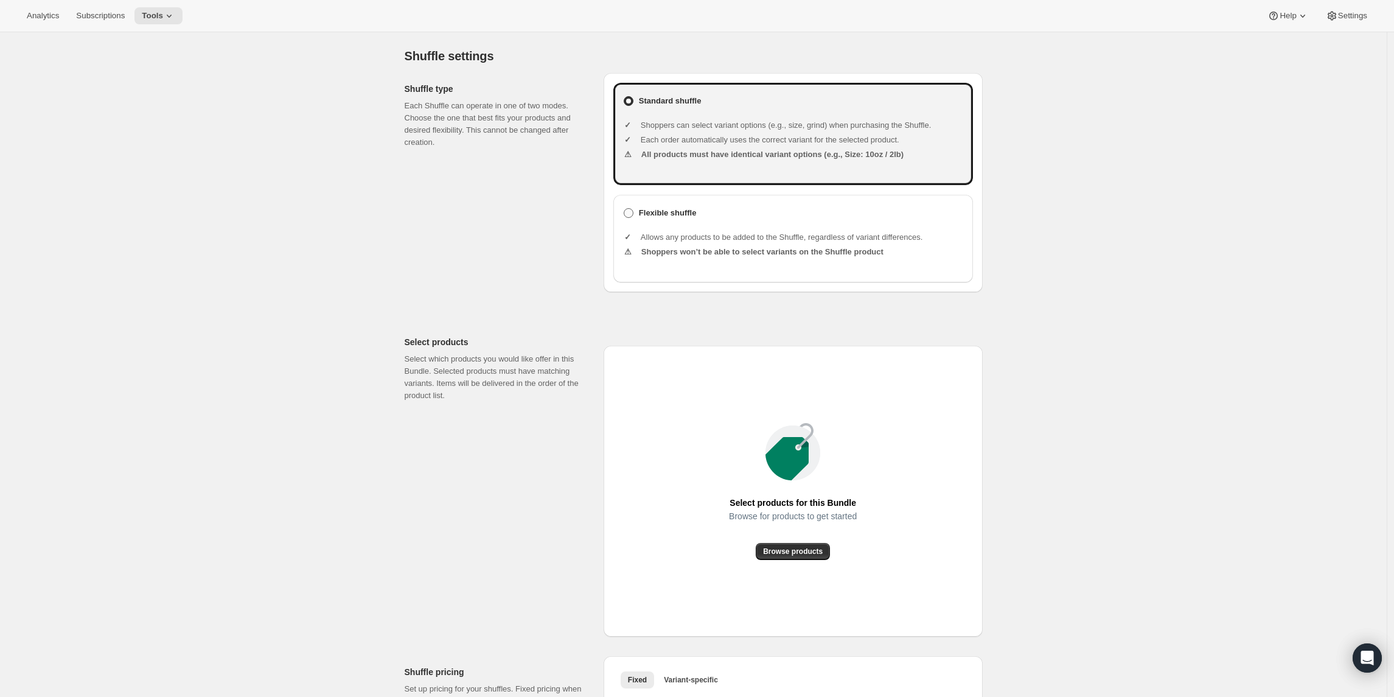
radio input "true"
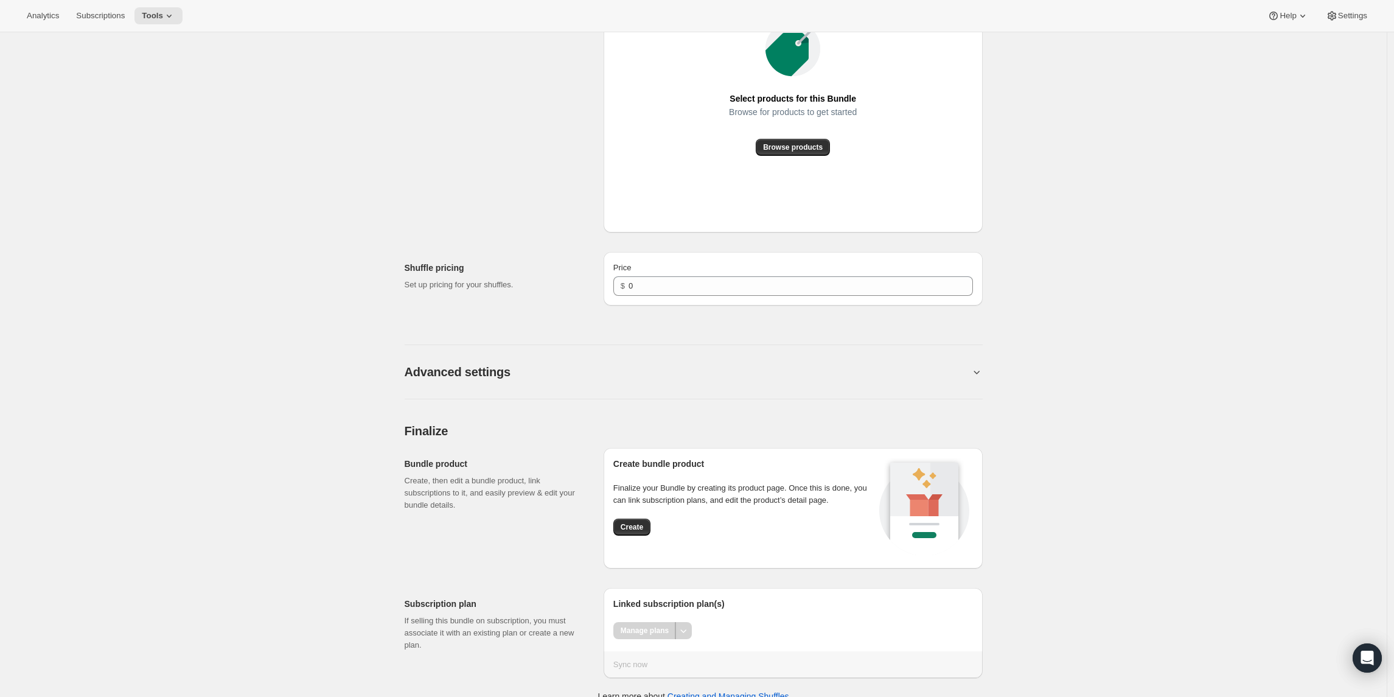
scroll to position [719, 0]
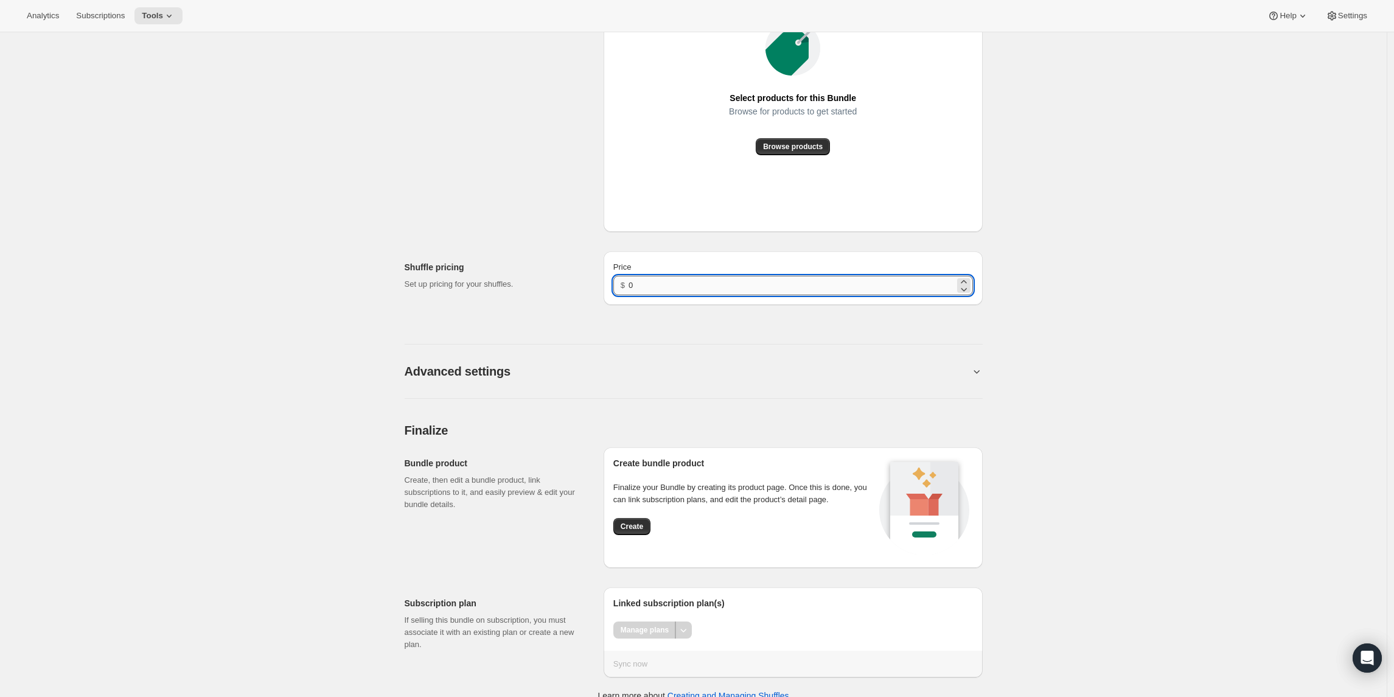
click at [651, 295] on input "0" at bounding box center [792, 285] width 326 height 19
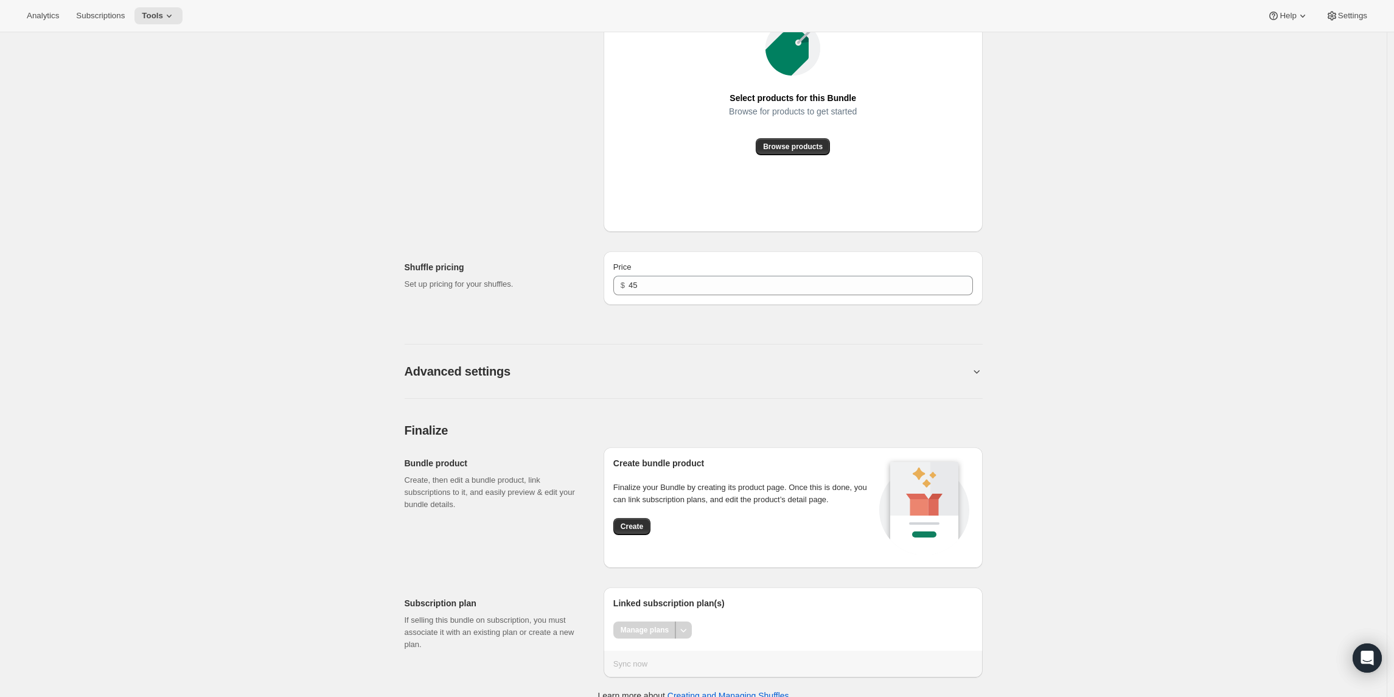
drag, startPoint x: 623, startPoint y: 535, endPoint x: 619, endPoint y: 530, distance: 6.6
click at [623, 535] on button "Create" at bounding box center [631, 526] width 37 height 17
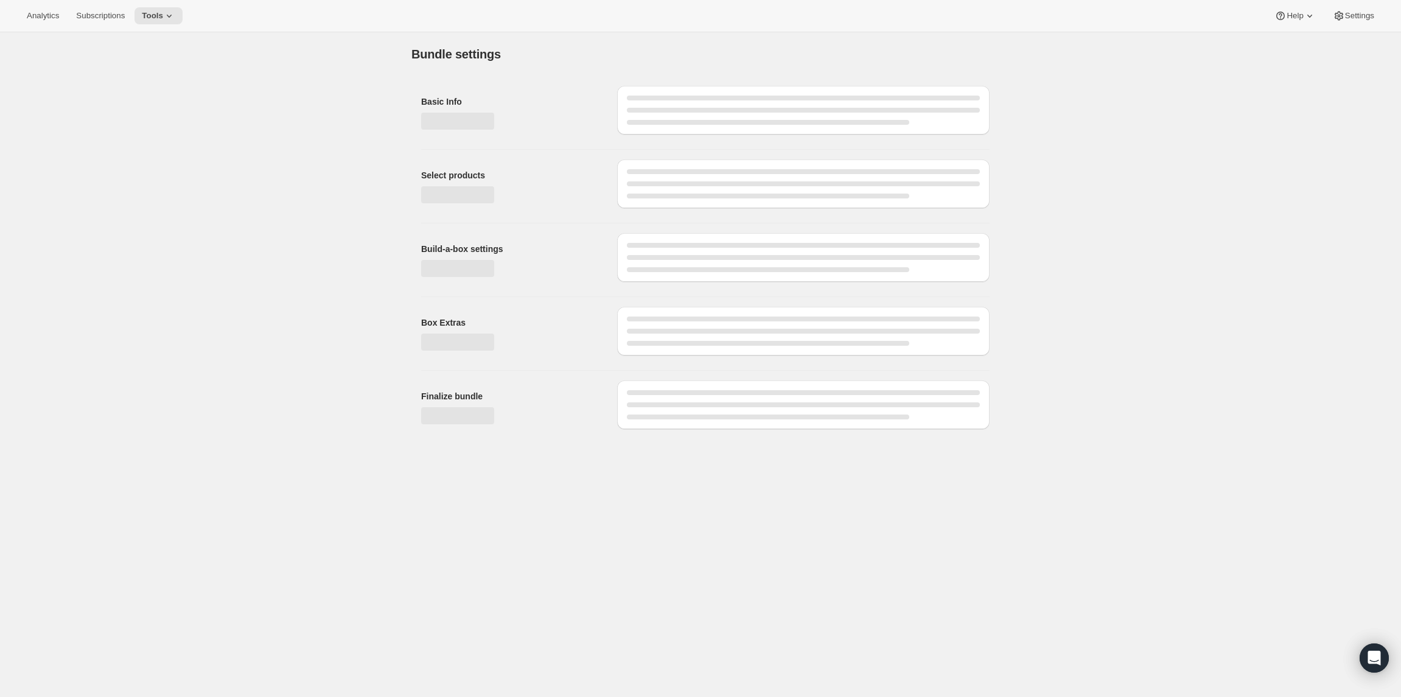
type input "0"
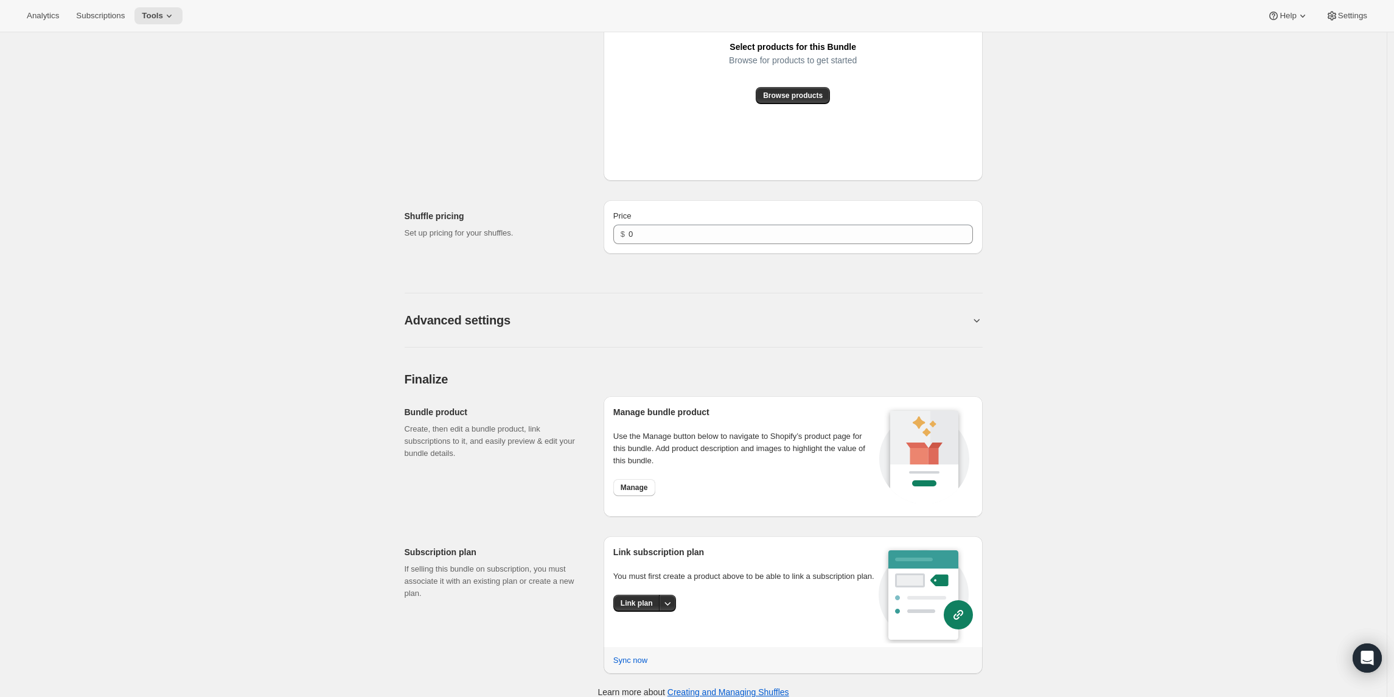
scroll to position [697, 0]
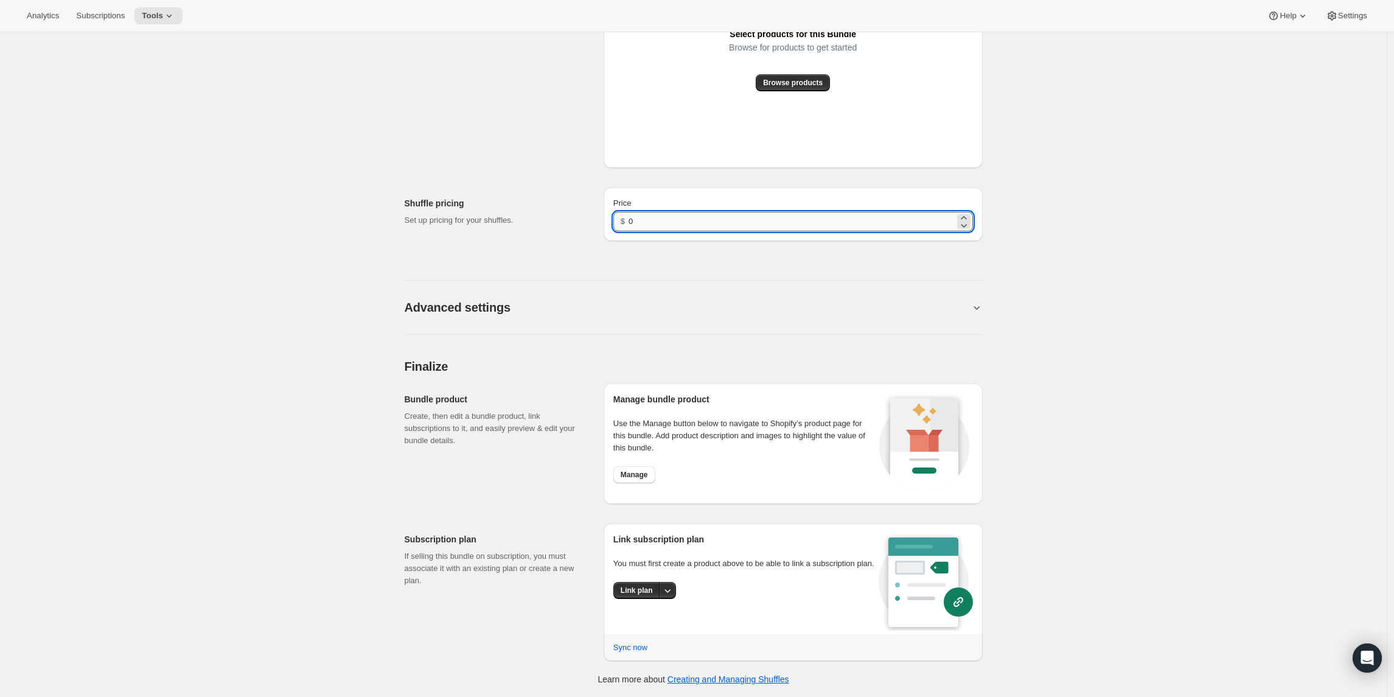
click at [660, 221] on input "0" at bounding box center [792, 221] width 326 height 19
type input "45"
click at [632, 597] on button "Link plan" at bounding box center [636, 590] width 47 height 17
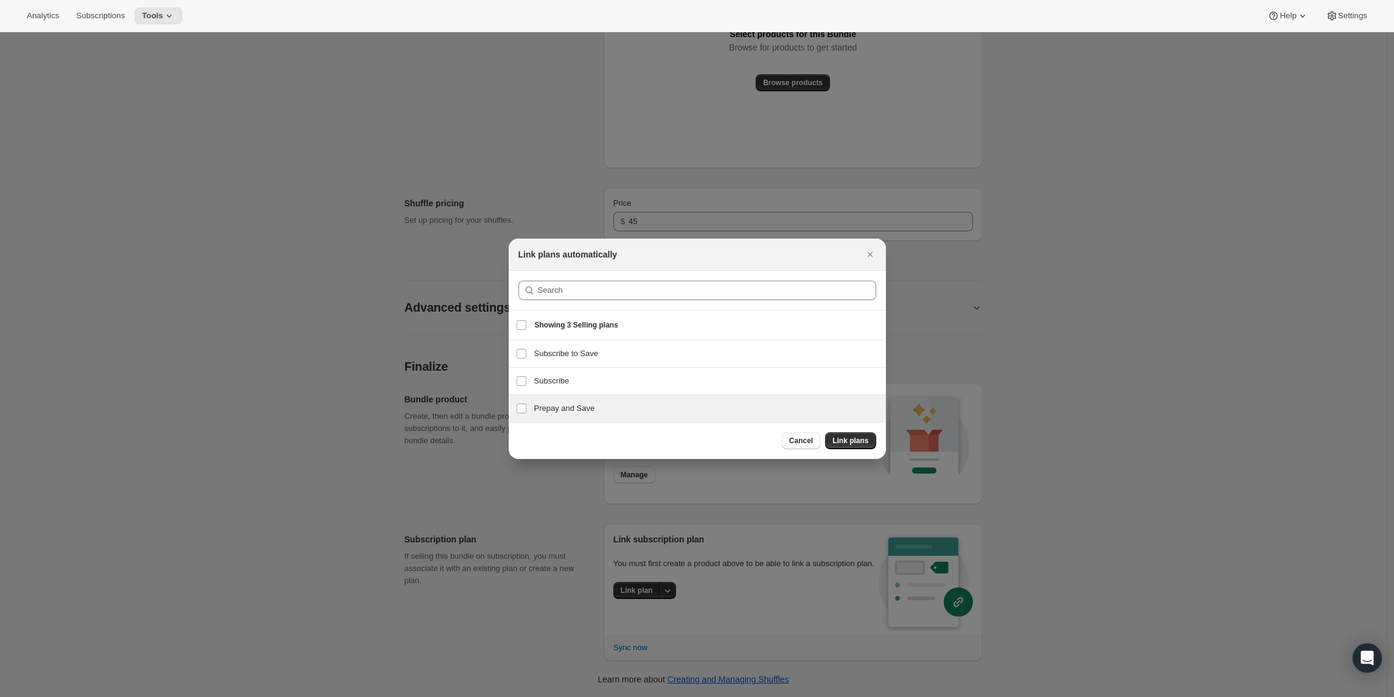
click at [560, 409] on h3 "Prepay and Save" at bounding box center [706, 408] width 344 height 12
checkbox input "true"
click at [548, 384] on h3 "Subscribe" at bounding box center [706, 381] width 344 height 12
checkbox input "true"
drag, startPoint x: 837, startPoint y: 442, endPoint x: 819, endPoint y: 367, distance: 76.4
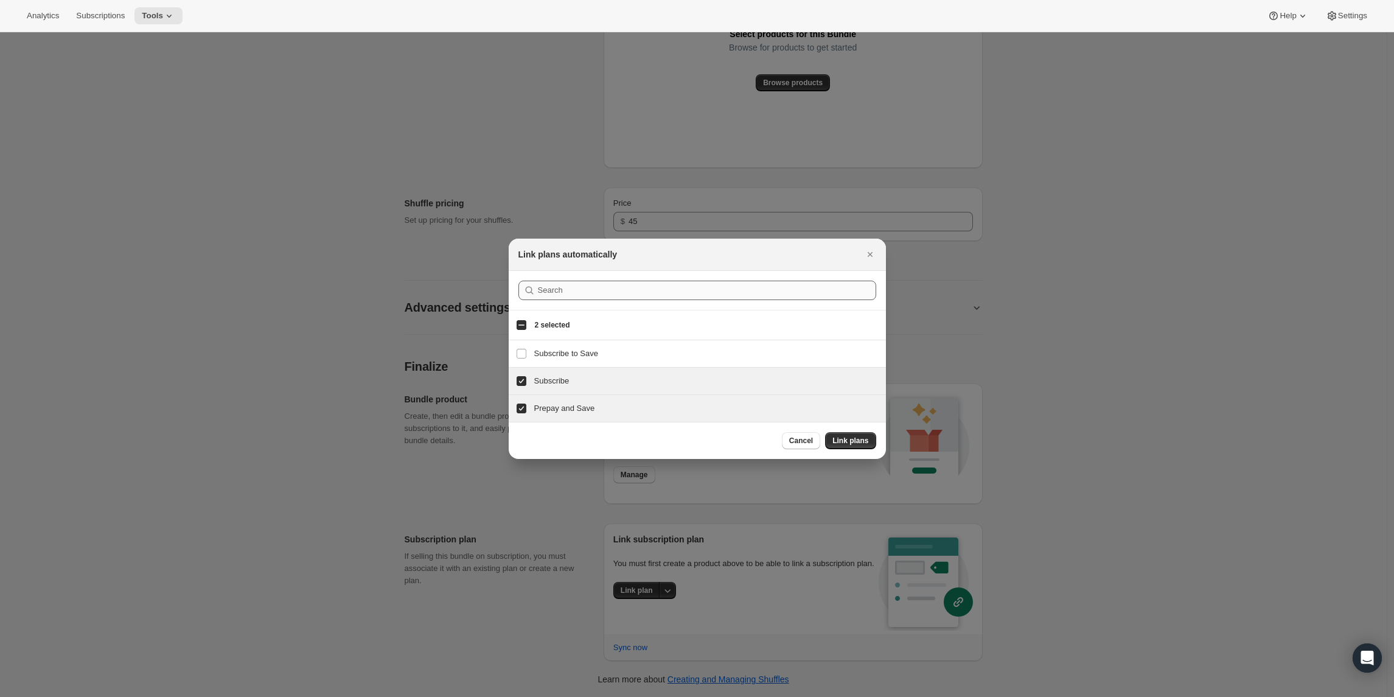
click at [837, 442] on span "Link plans" at bounding box center [850, 441] width 36 height 10
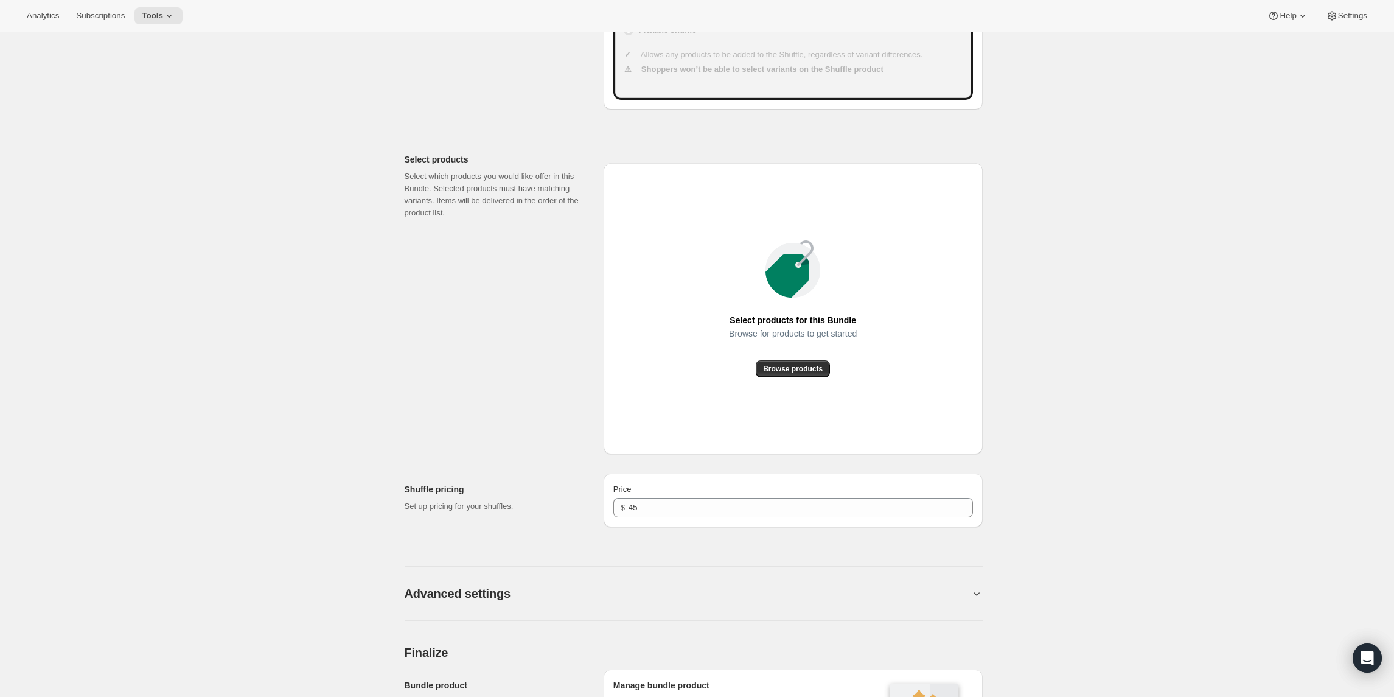
scroll to position [412, 0]
click at [787, 378] on div "Select products for this Bundle Browse for products to get started Browse produ…" at bounding box center [793, 307] width 360 height 271
click at [784, 367] on span "Browse products" at bounding box center [793, 368] width 60 height 10
click at [776, 363] on button "Browse products" at bounding box center [793, 368] width 74 height 17
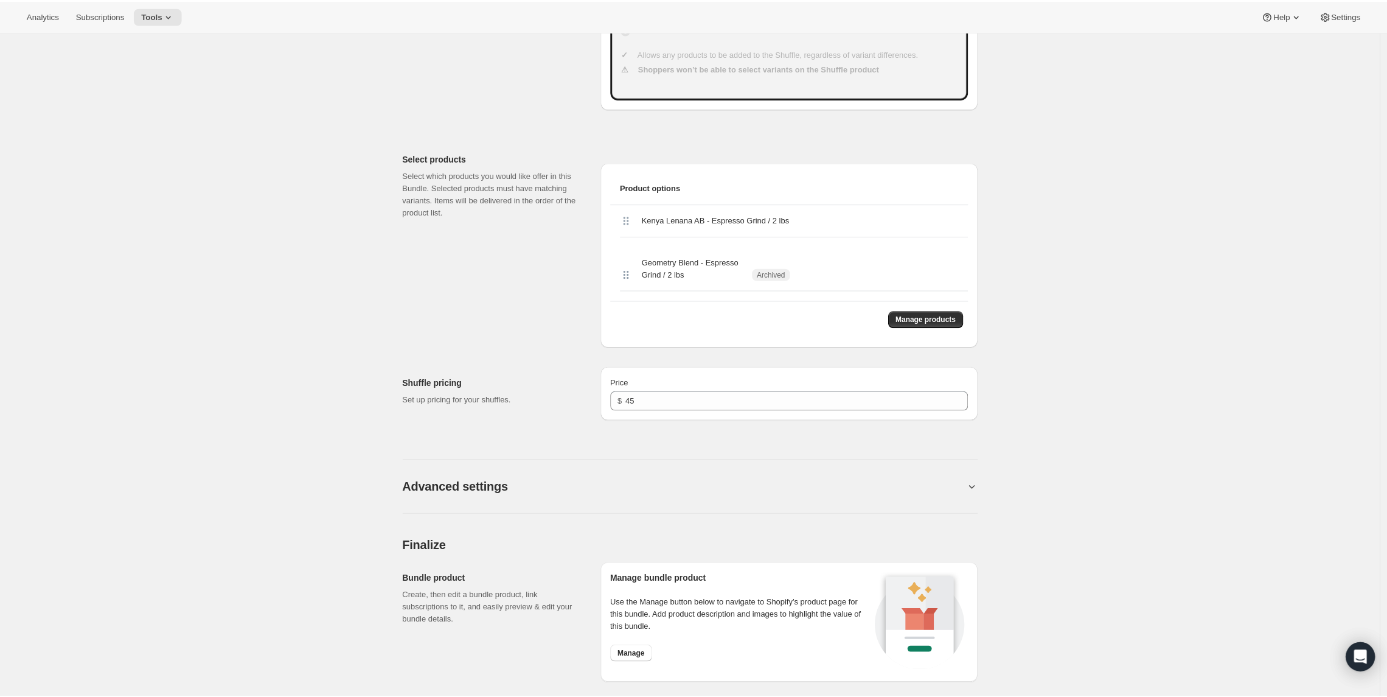
scroll to position [0, 0]
